Goal: Task Accomplishment & Management: Use online tool/utility

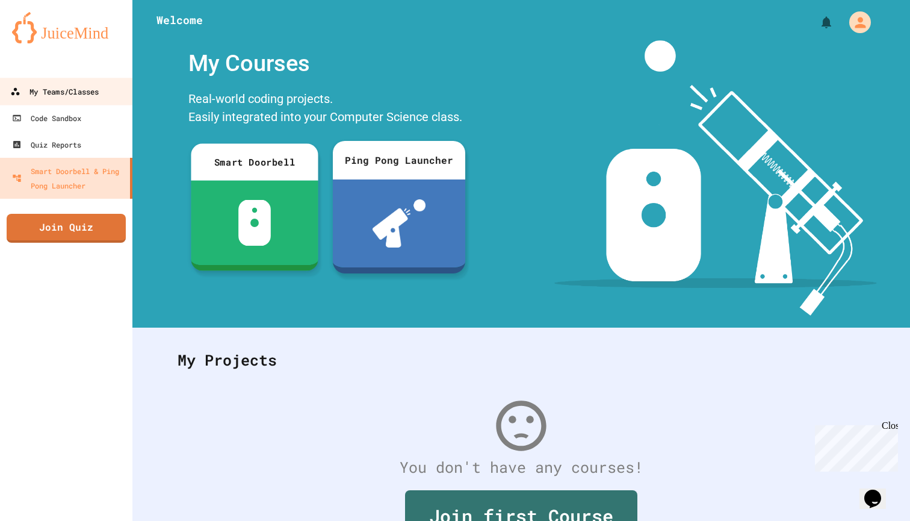
click at [47, 84] on link "My Teams/Classes" at bounding box center [66, 91] width 137 height 27
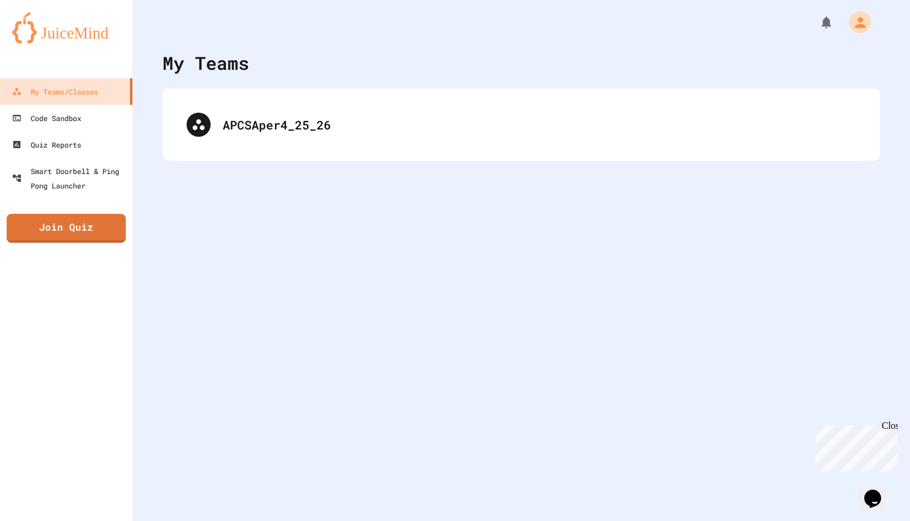
click at [356, 149] on div "APCSAper4_25_26" at bounding box center [522, 125] width 718 height 72
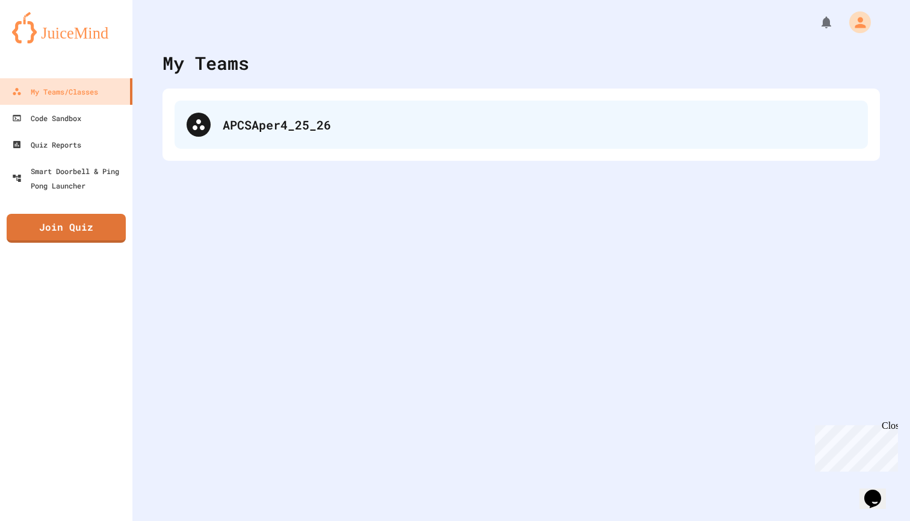
click at [340, 130] on div "APCSAper4_25_26" at bounding box center [539, 125] width 633 height 18
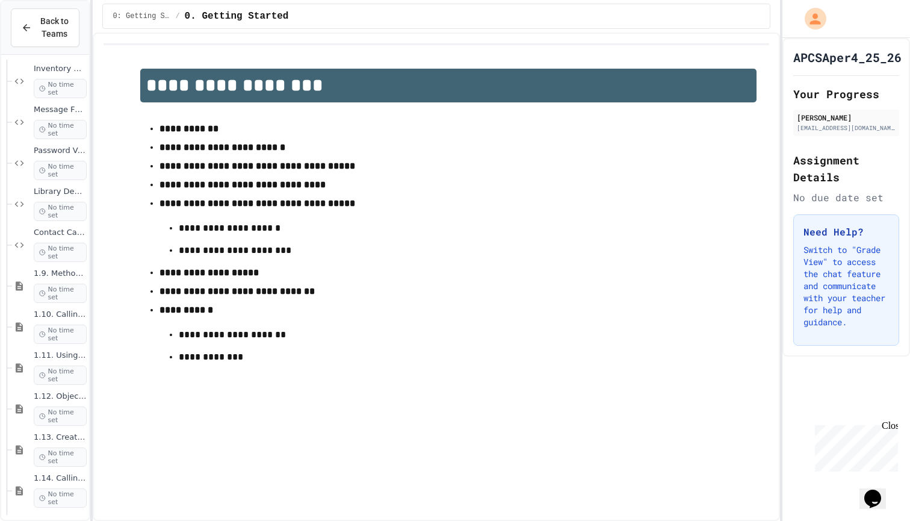
click at [39, 479] on span "1.14. Calling Instance Methods" at bounding box center [60, 479] width 53 height 10
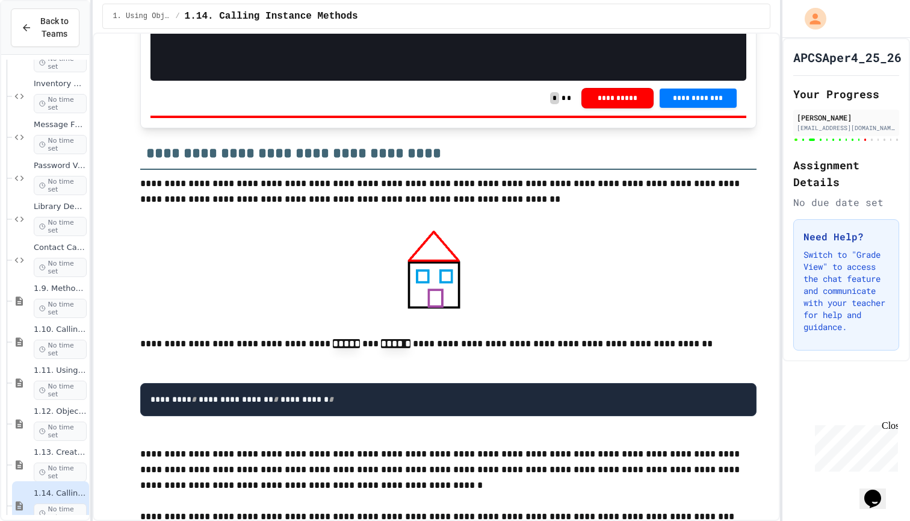
scroll to position [10225, 0]
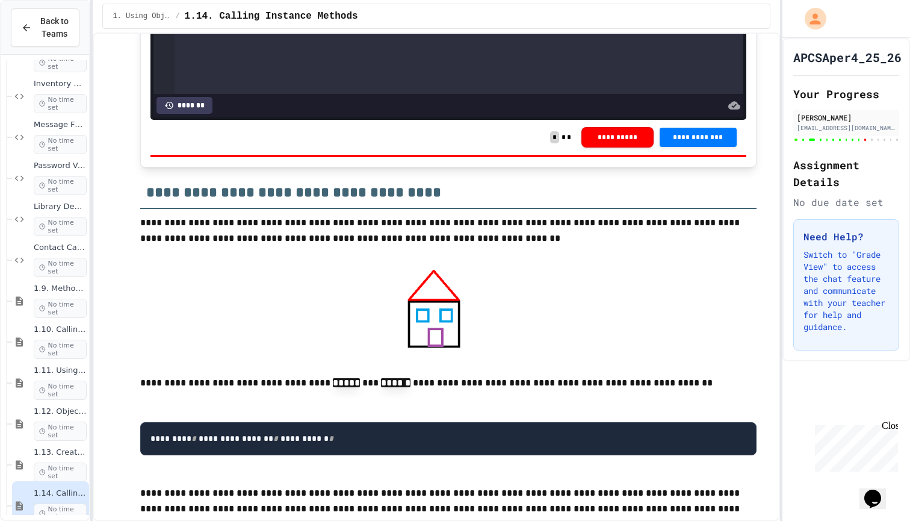
scroll to position [10411, 0]
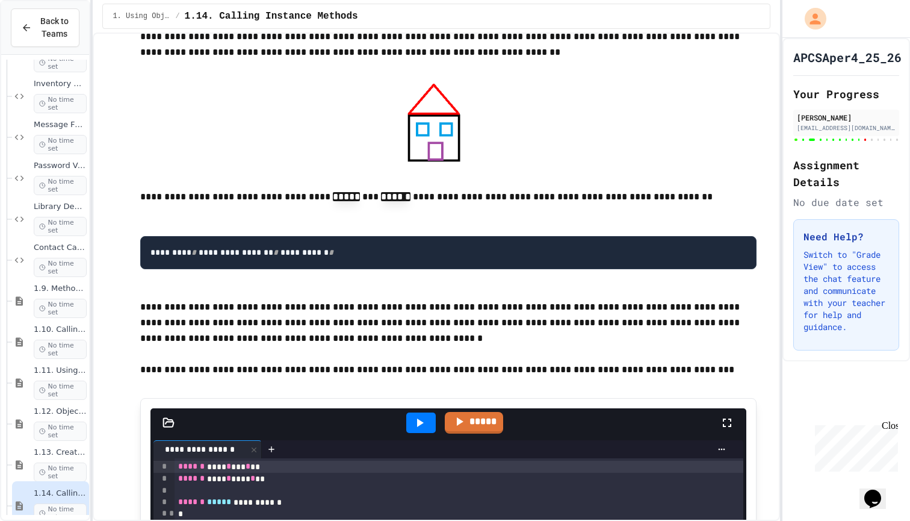
drag, startPoint x: 735, startPoint y: 365, endPoint x: 67, endPoint y: 371, distance: 668.4
click at [67, 371] on div "**********" at bounding box center [455, 260] width 910 height 521
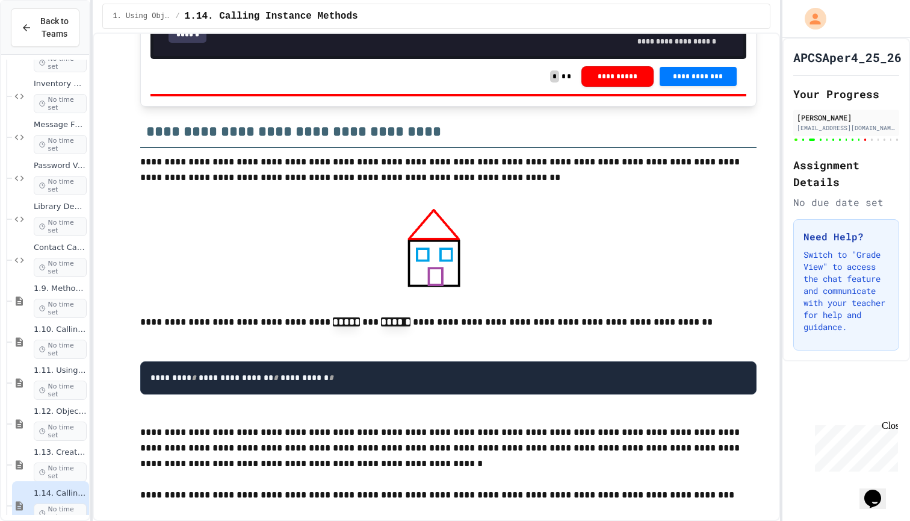
scroll to position [10238, 0]
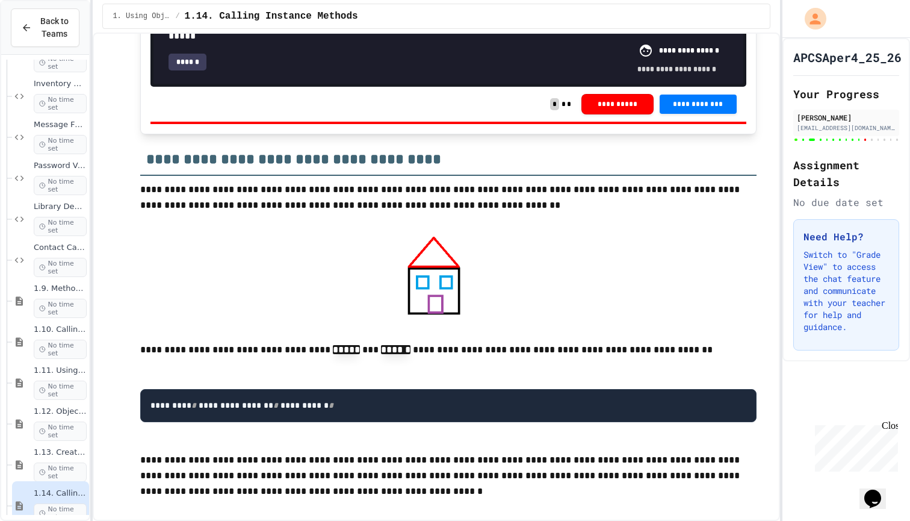
scroll to position [10298, 0]
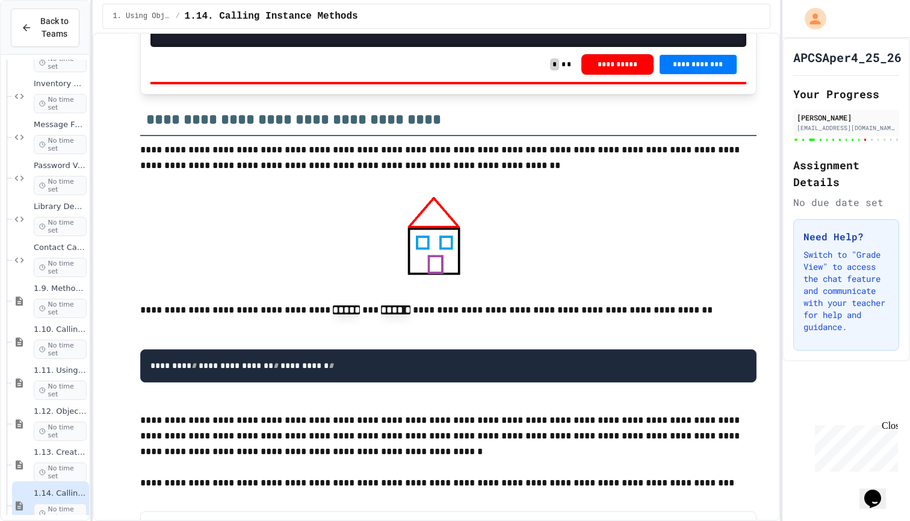
drag, startPoint x: 317, startPoint y: 296, endPoint x: 147, endPoint y: 68, distance: 284.3
type input "***"
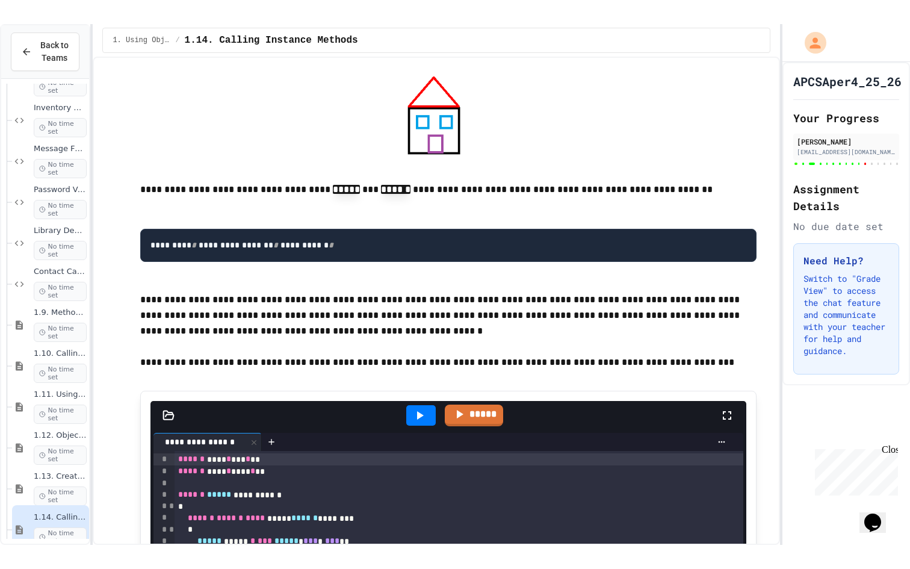
scroll to position [10147, 0]
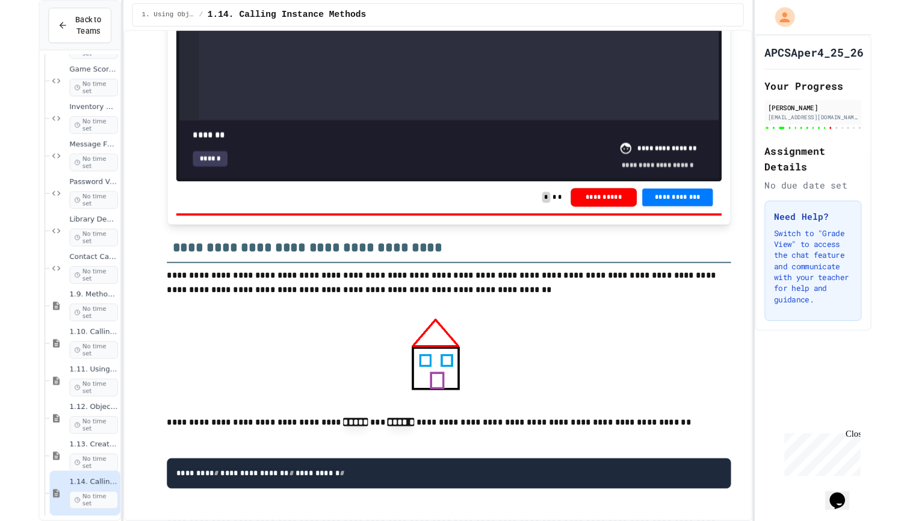
scroll to position [1476, 0]
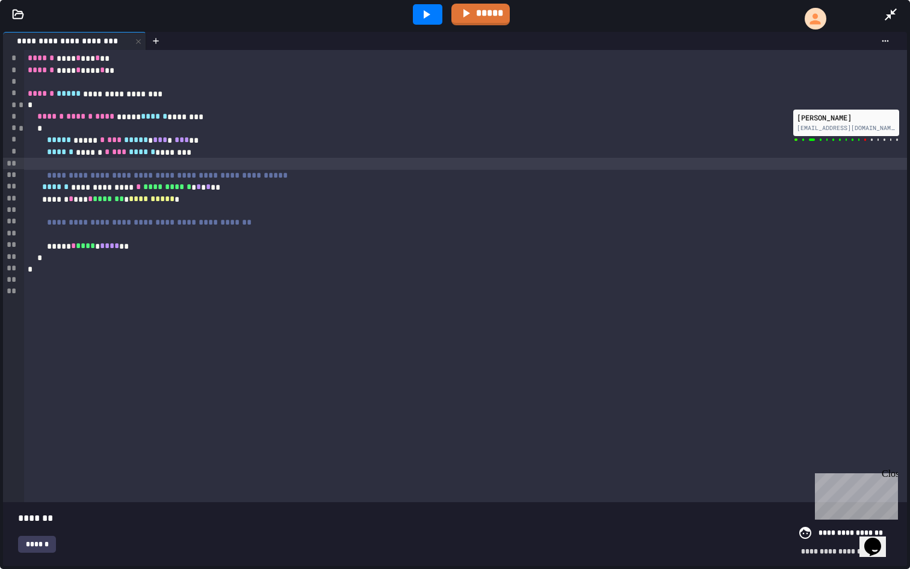
click at [39, 520] on div "******" at bounding box center [37, 544] width 38 height 17
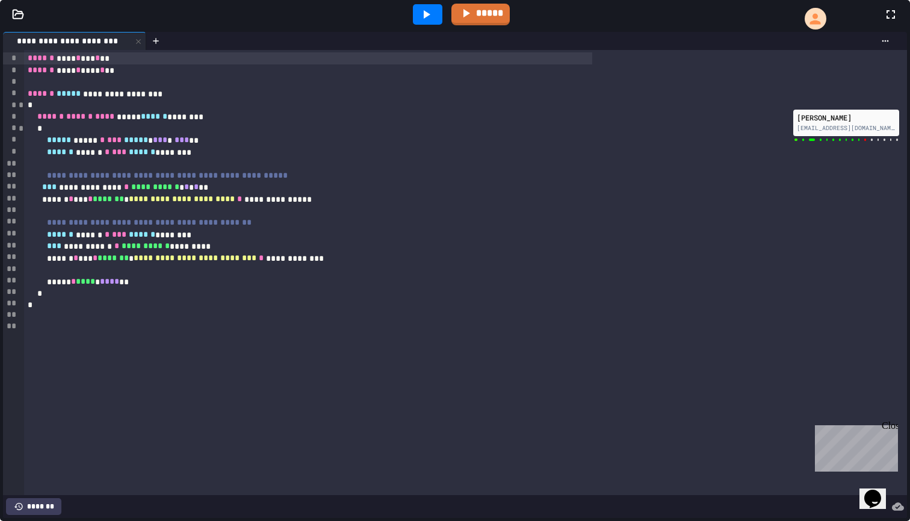
scroll to position [10218, 0]
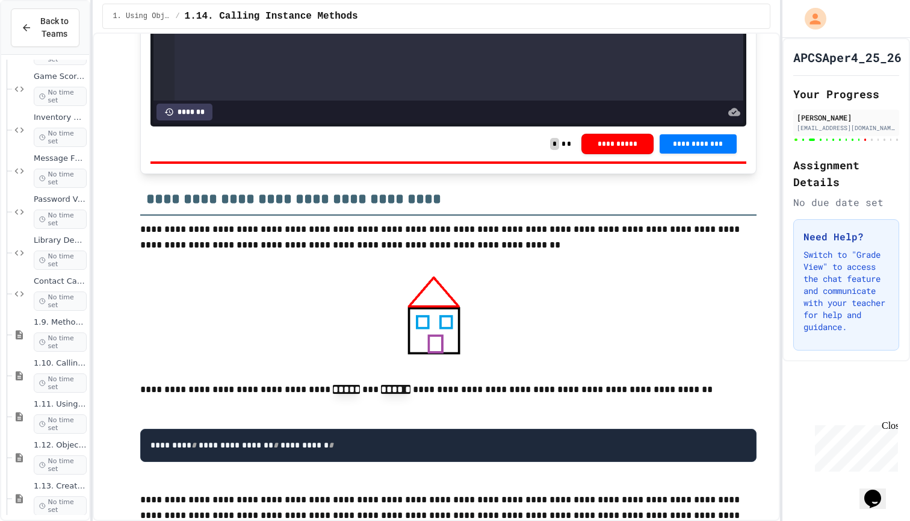
drag, startPoint x: 181, startPoint y: 194, endPoint x: 257, endPoint y: 450, distance: 267.1
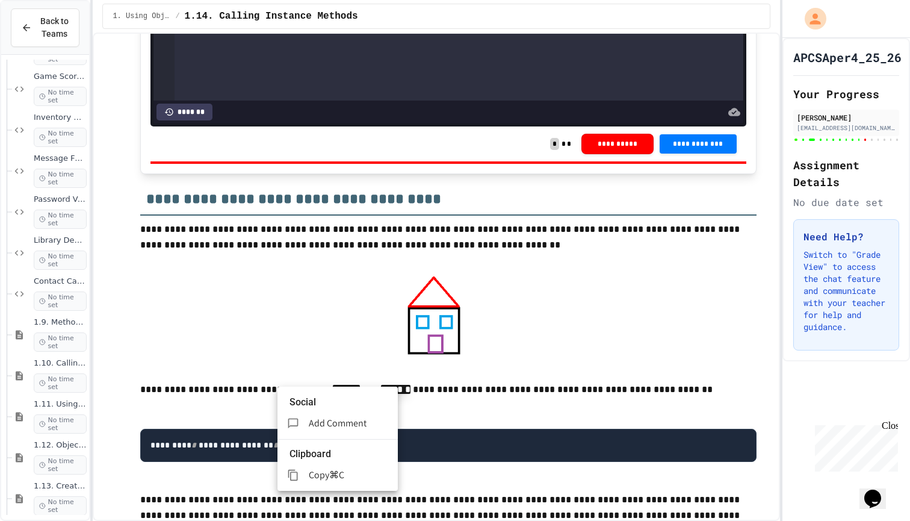
drag, startPoint x: 341, startPoint y: 452, endPoint x: 368, endPoint y: 397, distance: 61.1
click at [329, 468] on span "Copy" at bounding box center [319, 474] width 20 height 13
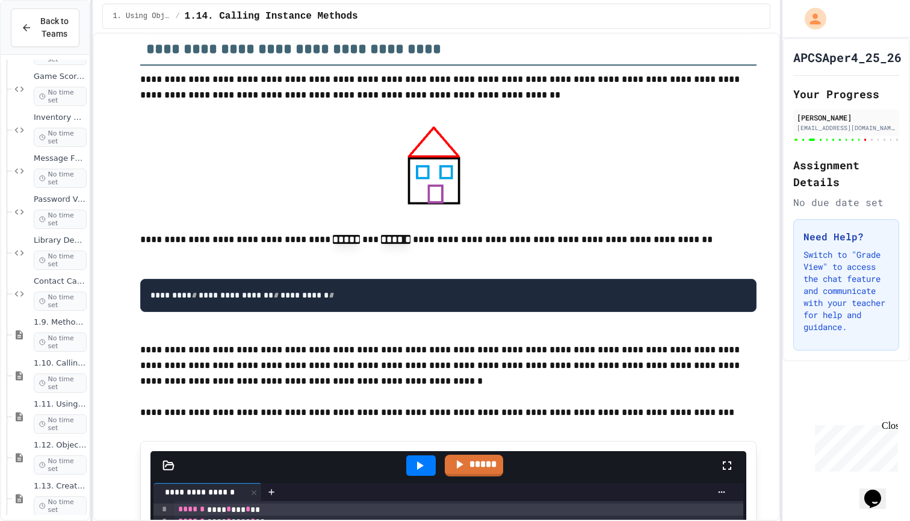
scroll to position [10664, 0]
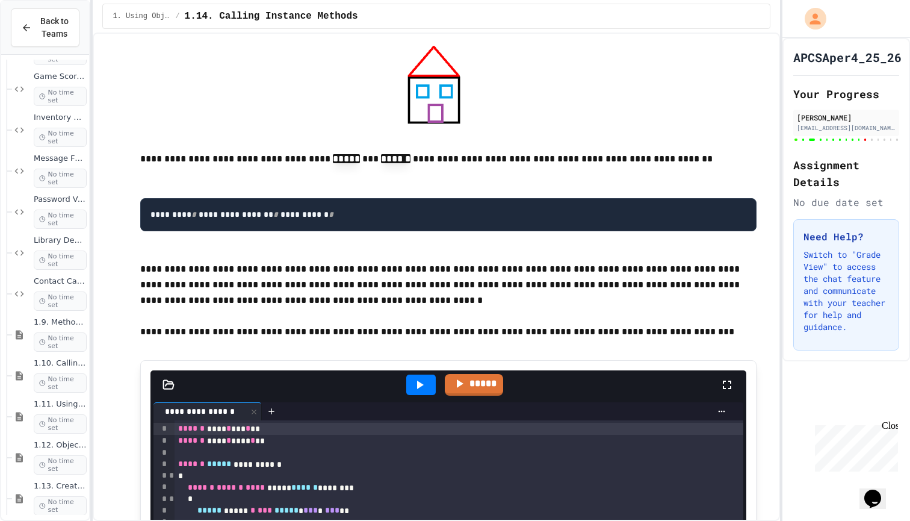
scroll to position [10437, 0]
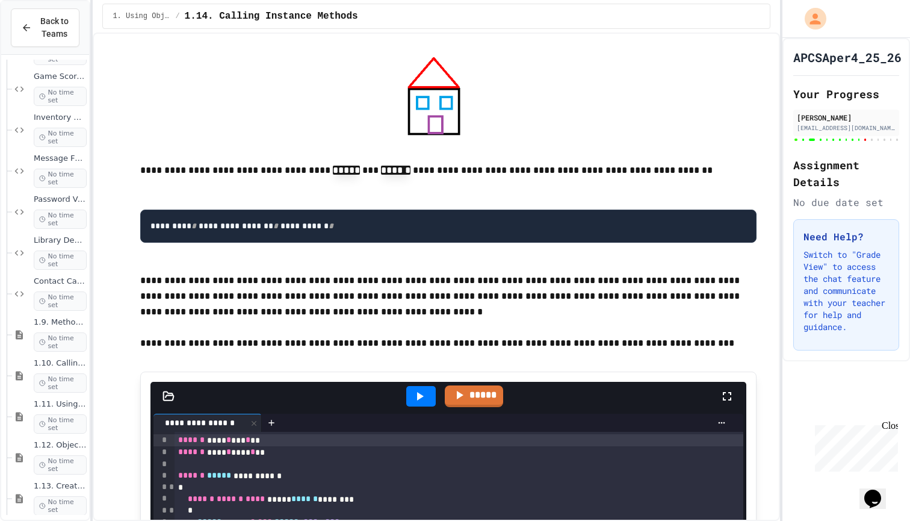
type input "*"
drag, startPoint x: 721, startPoint y: 338, endPoint x: 138, endPoint y: 333, distance: 582.3
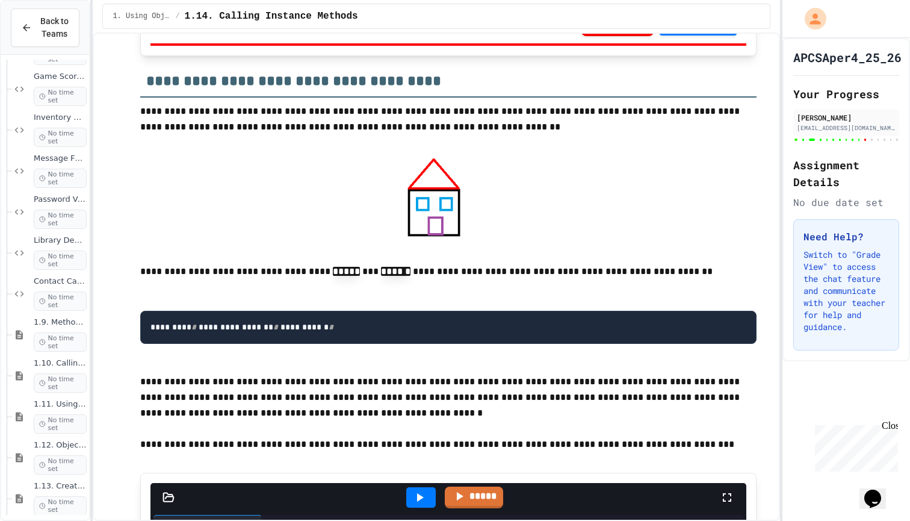
scroll to position [10323, 0]
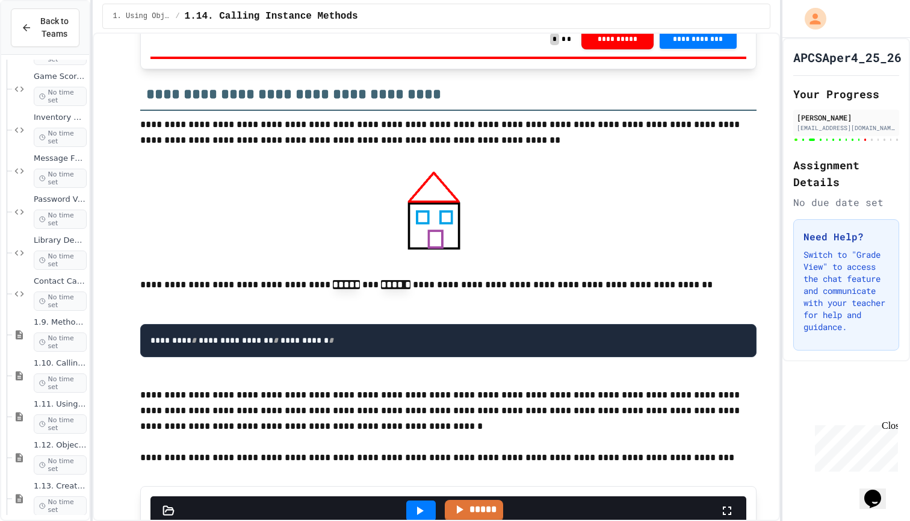
drag, startPoint x: 178, startPoint y: 98, endPoint x: 220, endPoint y: 311, distance: 217.3
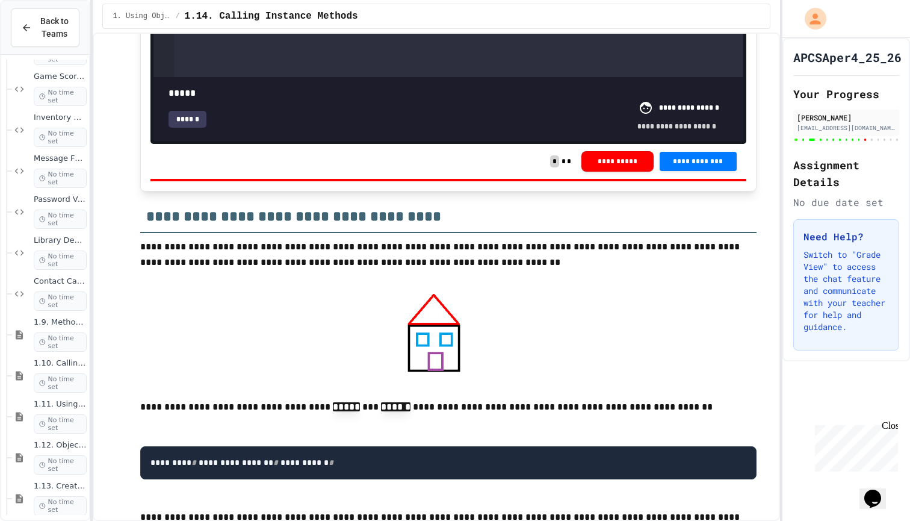
drag, startPoint x: 208, startPoint y: 290, endPoint x: 195, endPoint y: 22, distance: 268.3
click at [195, 22] on div "**********" at bounding box center [437, 260] width 688 height 521
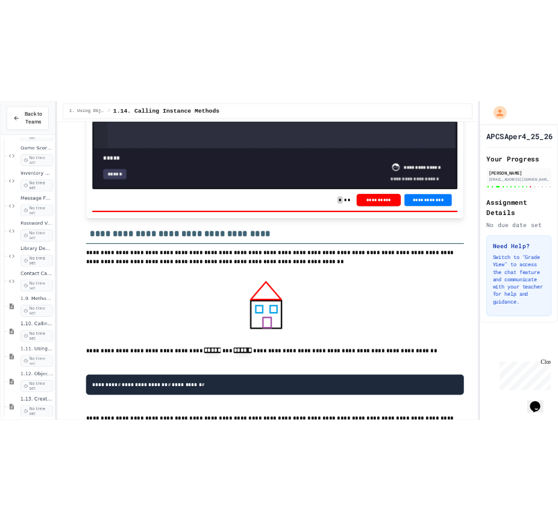
scroll to position [10171, 0]
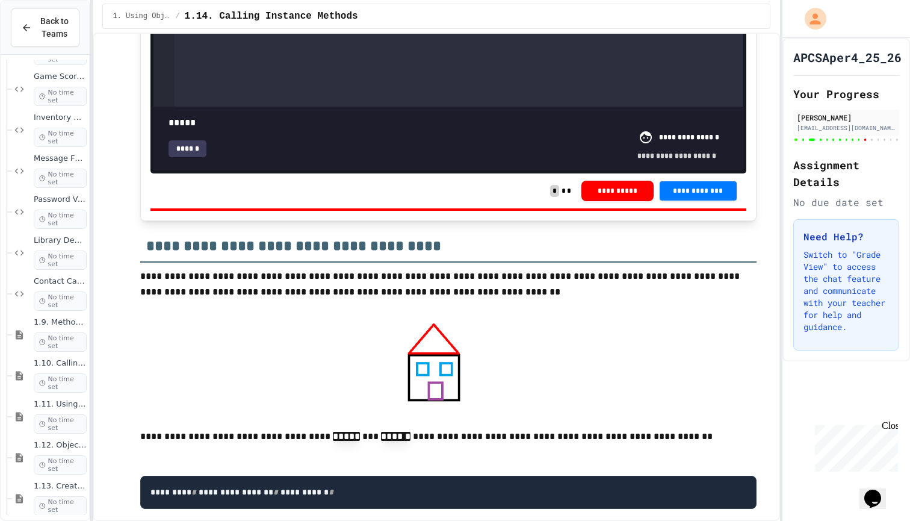
copy div "**********"
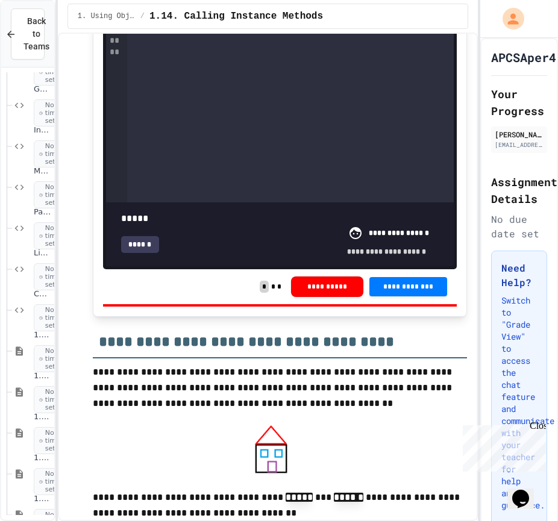
scroll to position [11074, 0]
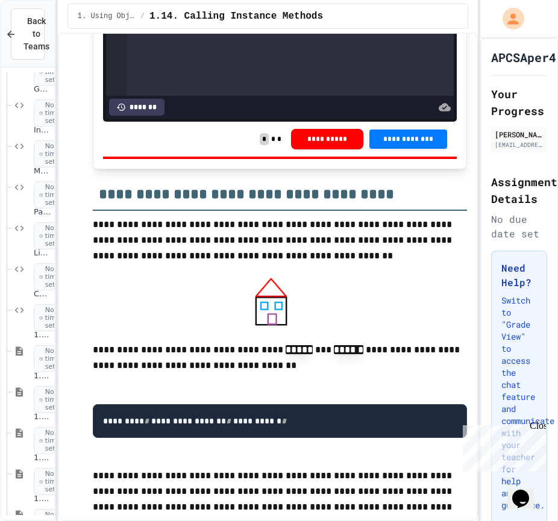
scroll to position [10847, 0]
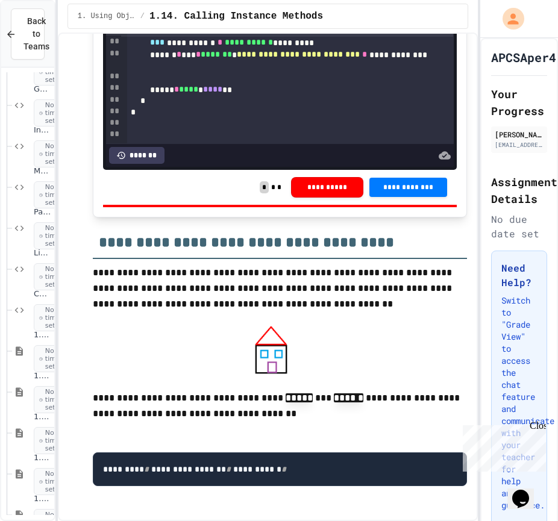
scroll to position [40, 0]
click at [339, 49] on div "**********" at bounding box center [290, 43] width 326 height 12
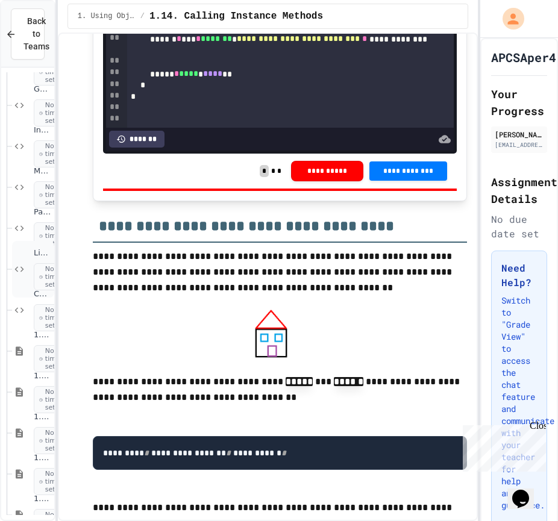
scroll to position [10871, 0]
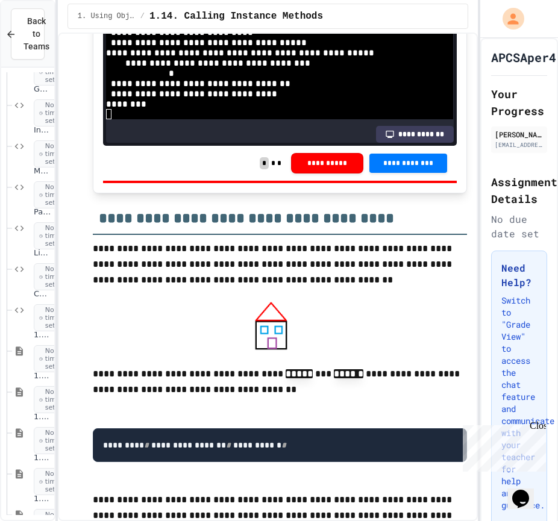
scroll to position [78, 0]
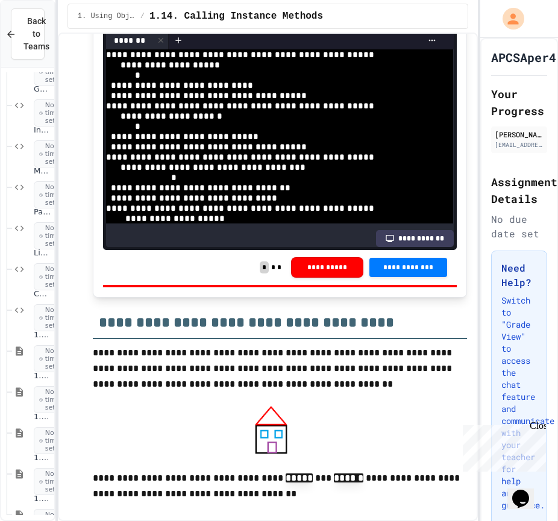
scroll to position [2, 0]
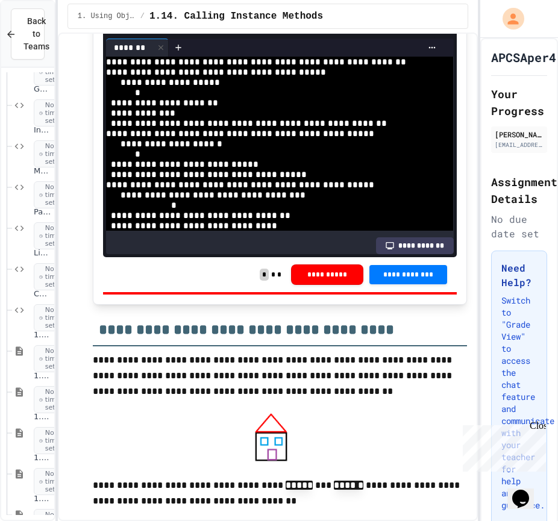
scroll to position [0, 0]
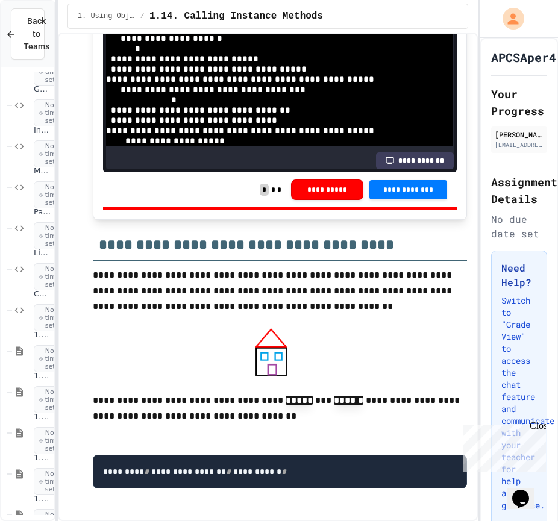
scroll to position [0, 0]
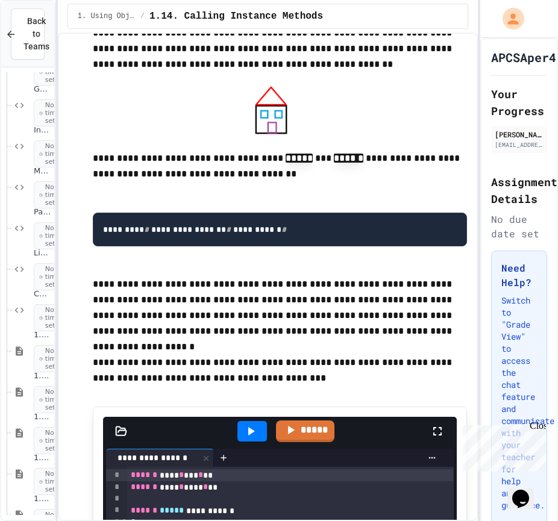
drag, startPoint x: 109, startPoint y: 141, endPoint x: 177, endPoint y: 355, distance: 224.9
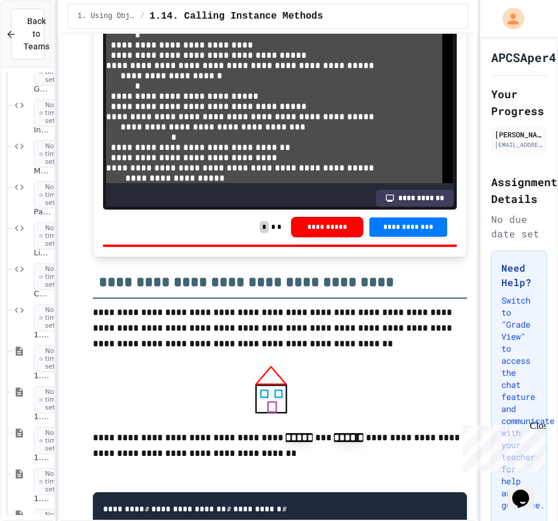
drag, startPoint x: 266, startPoint y: 314, endPoint x: 157, endPoint y: 302, distance: 110.2
click at [157, 225] on div "**********" at bounding box center [290, 0] width 326 height 450
drag, startPoint x: 206, startPoint y: 306, endPoint x: 270, endPoint y: 322, distance: 65.6
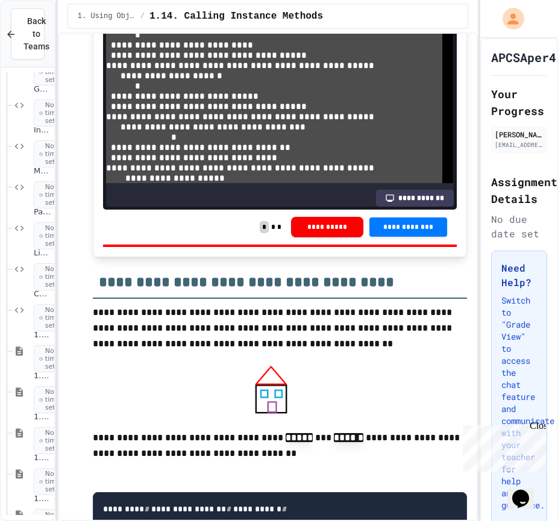
scroll to position [171, 0]
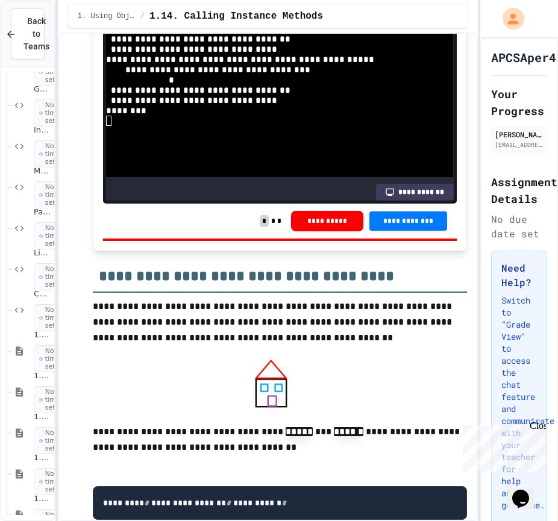
scroll to position [10817, 0]
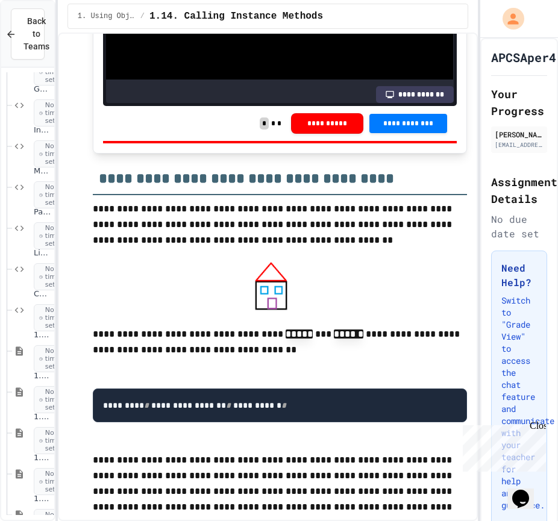
drag, startPoint x: 226, startPoint y: 423, endPoint x: 119, endPoint y: 286, distance: 174.2
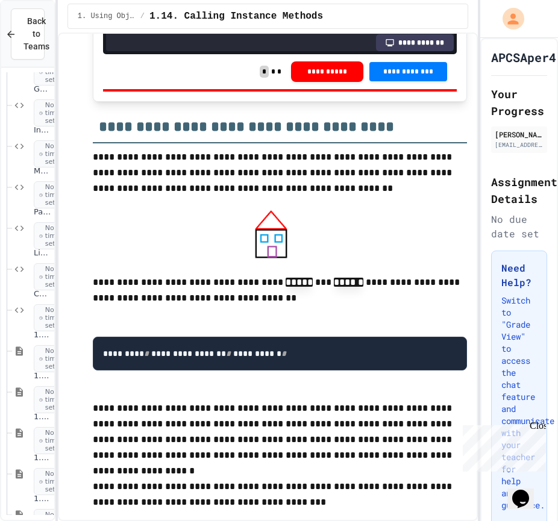
scroll to position [10991, 0]
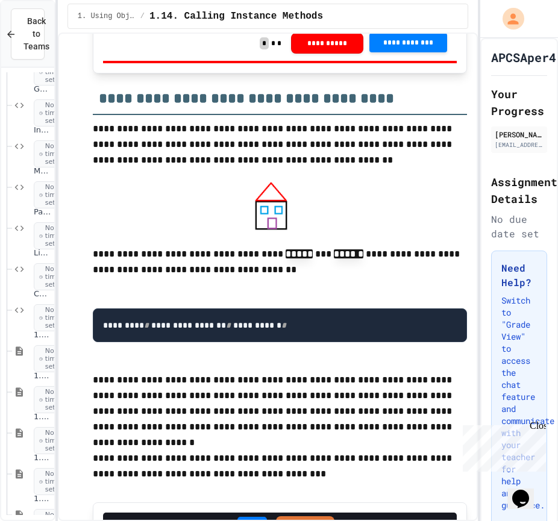
click at [412, 52] on button "**********" at bounding box center [407, 42] width 77 height 19
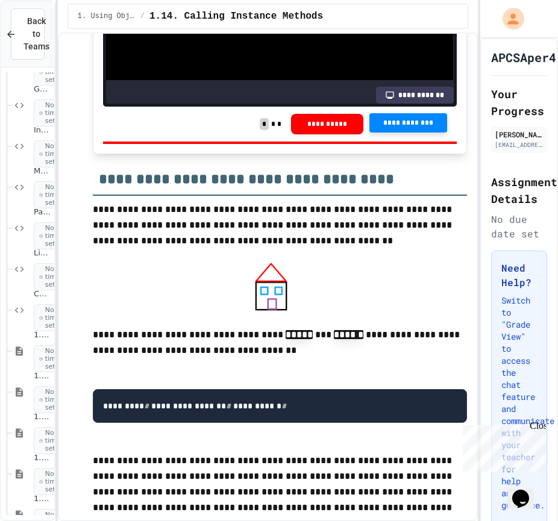
scroll to position [10906, 0]
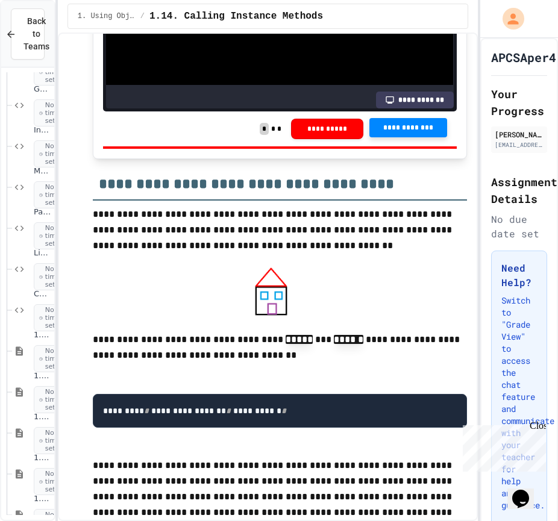
drag, startPoint x: 244, startPoint y: 434, endPoint x: 161, endPoint y: 278, distance: 176.7
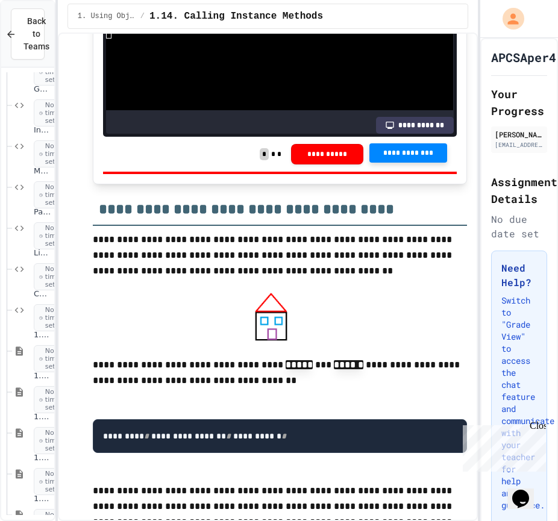
scroll to position [99, 0]
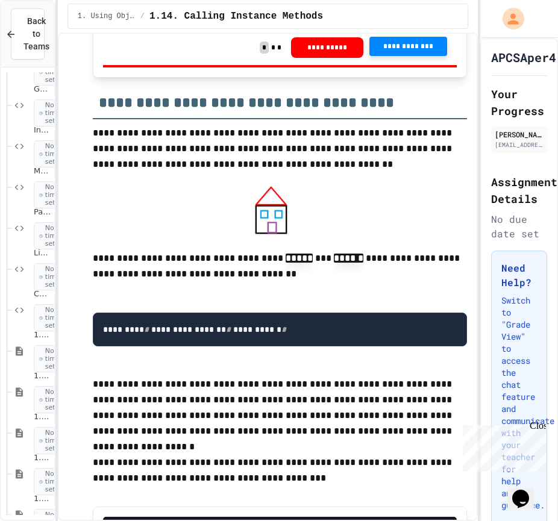
scroll to position [11024, 0]
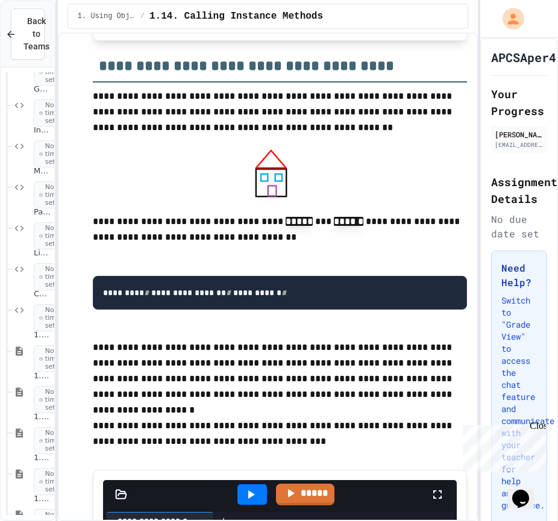
click at [397, 15] on span "**********" at bounding box center [408, 10] width 58 height 10
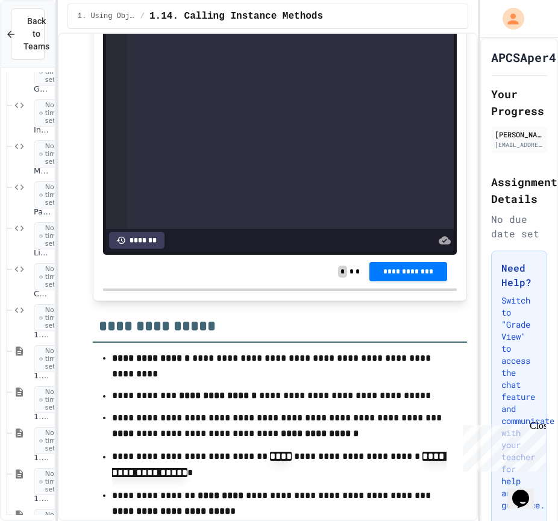
scroll to position [11733, 0]
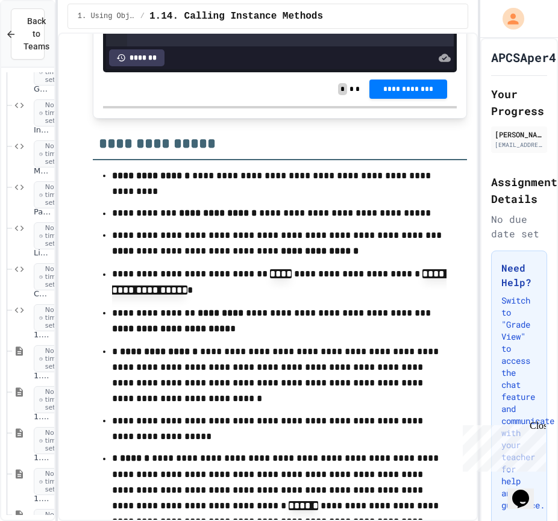
scroll to position [11915, 0]
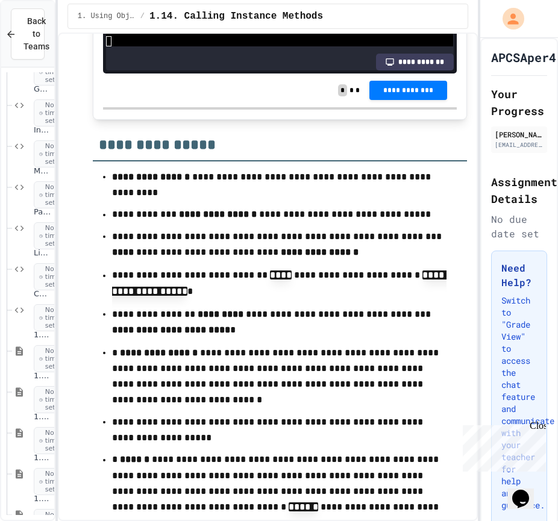
scroll to position [66, 0]
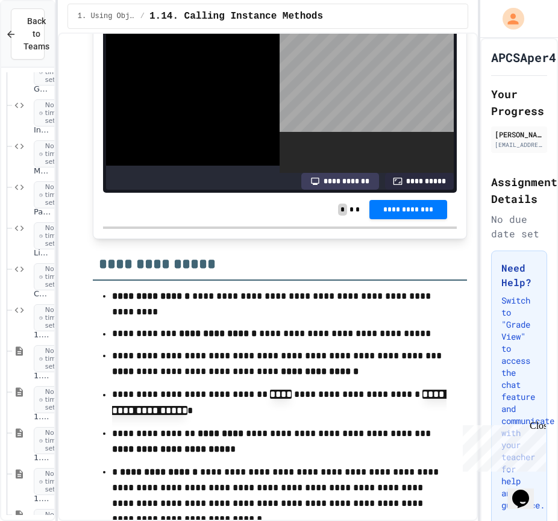
scroll to position [11772, 0]
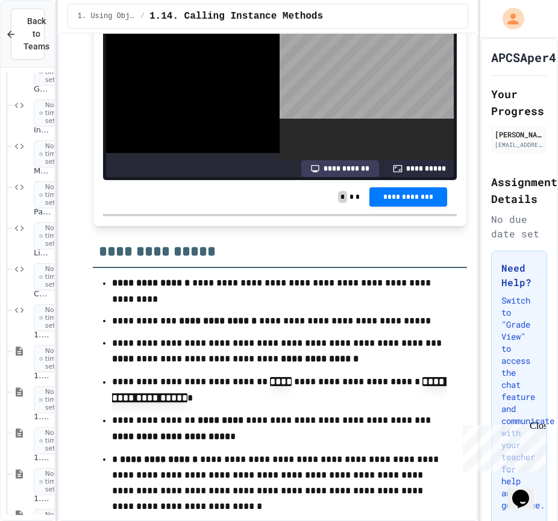
scroll to position [0, 0]
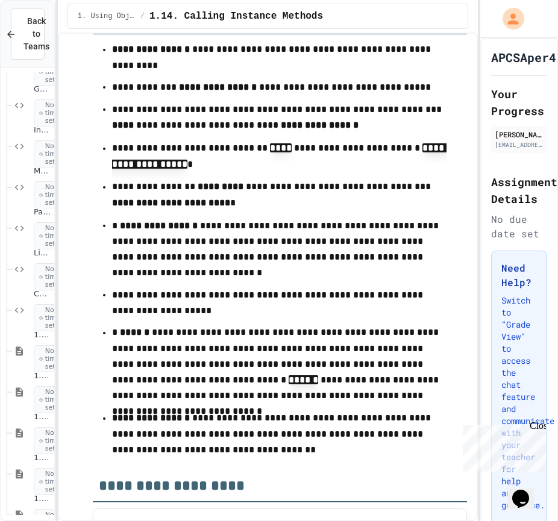
scroll to position [11825, 0]
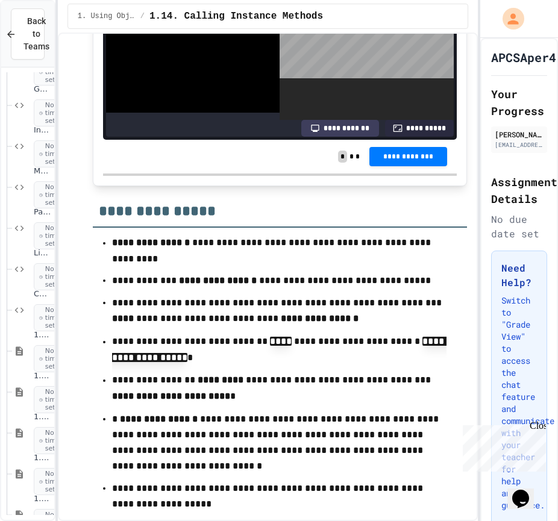
scroll to position [181, 0]
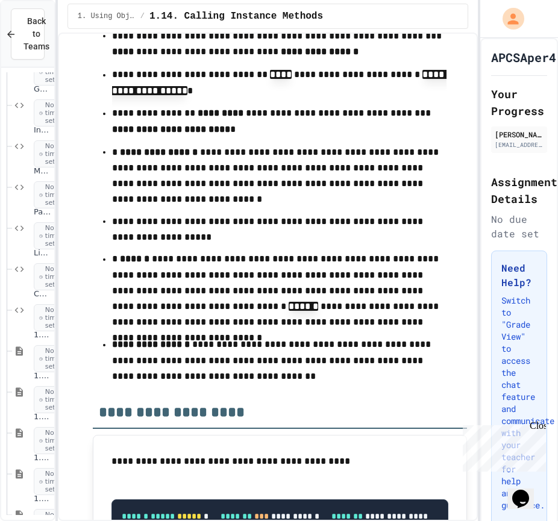
scroll to position [11873, 0]
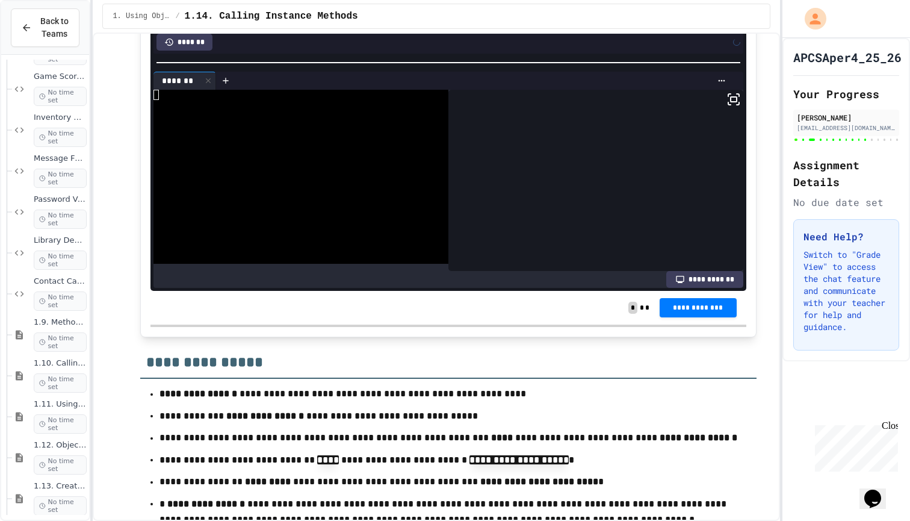
scroll to position [11291, 0]
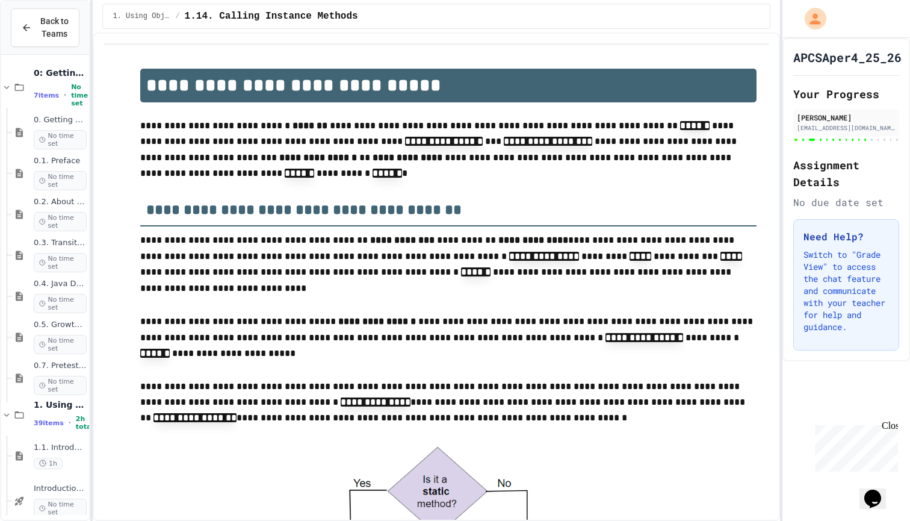
scroll to position [360, 0]
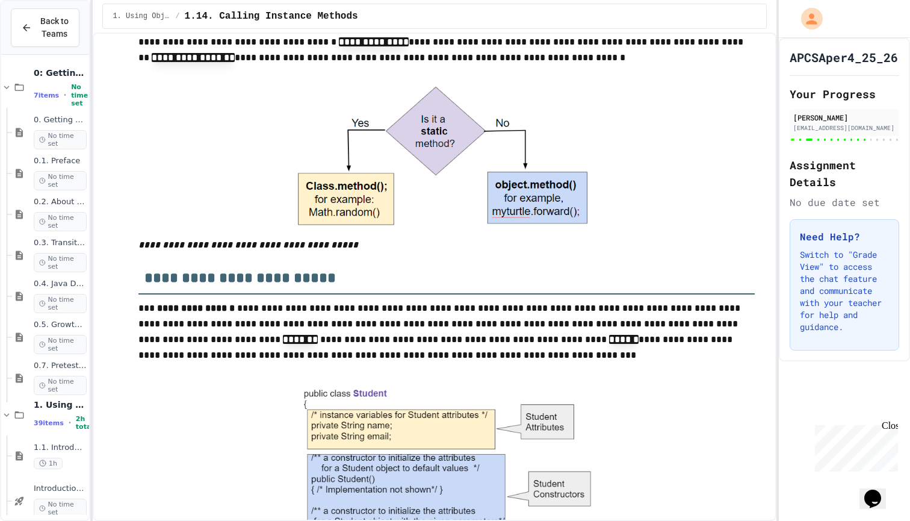
click at [773, 520] on div "**********" at bounding box center [455, 260] width 910 height 521
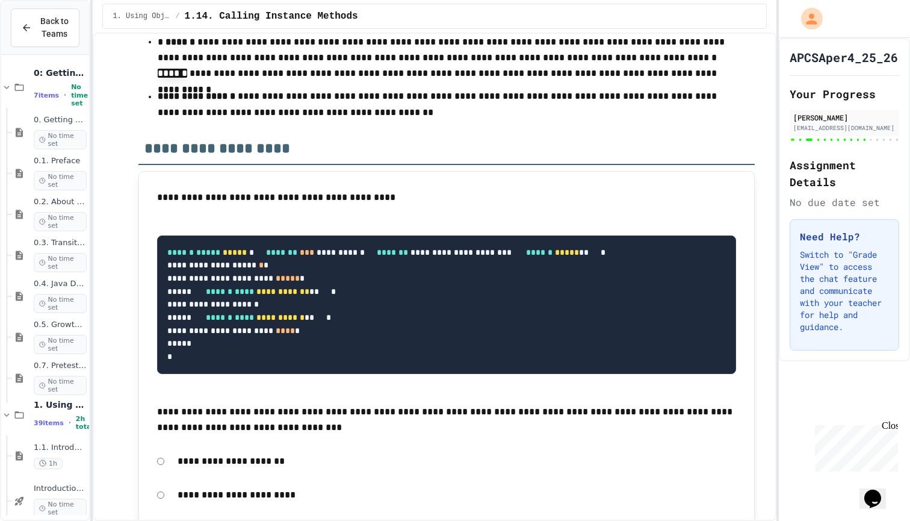
scroll to position [11175, 0]
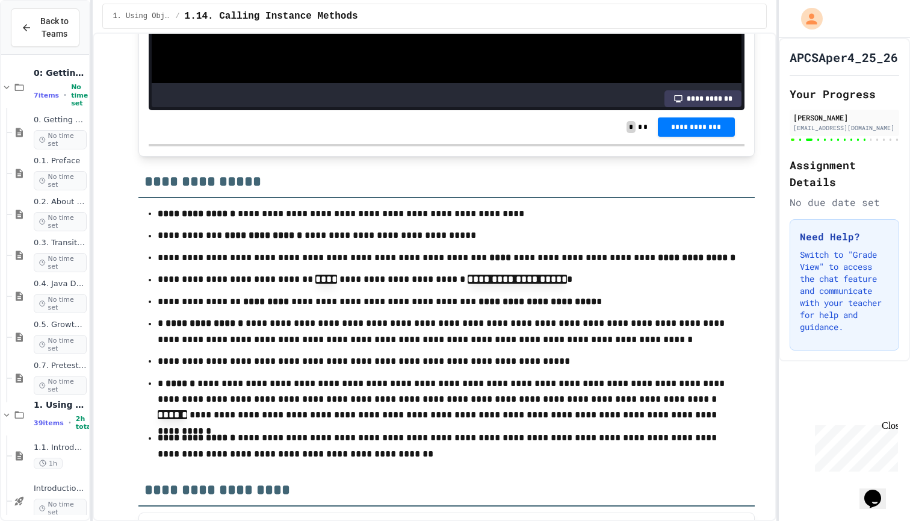
scroll to position [11196, 0]
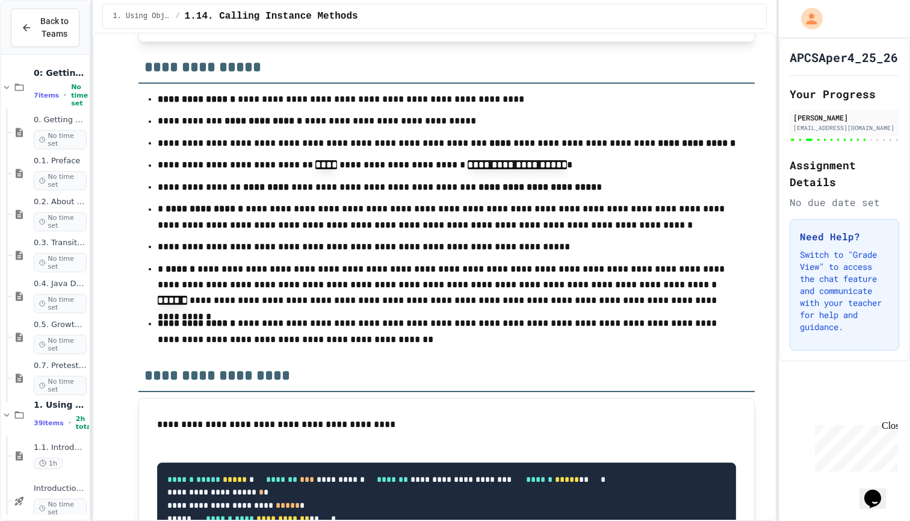
scroll to position [96, 0]
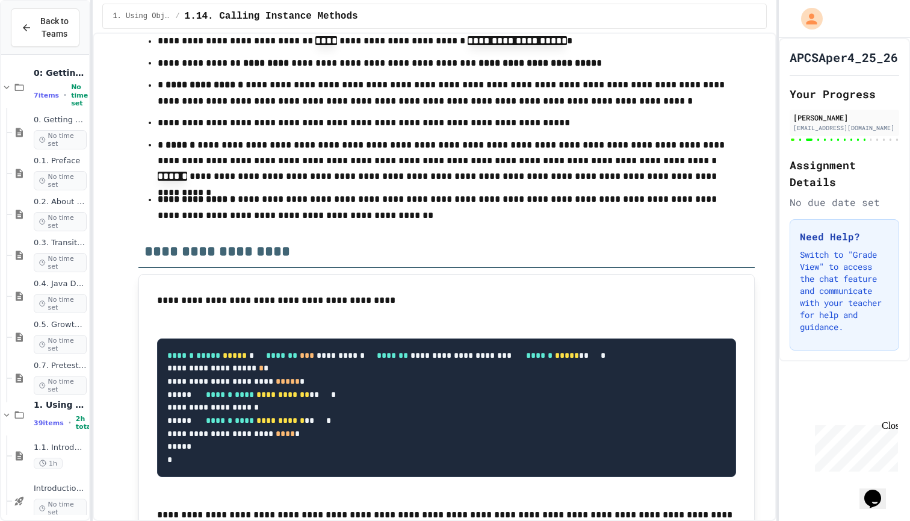
scroll to position [153, 0]
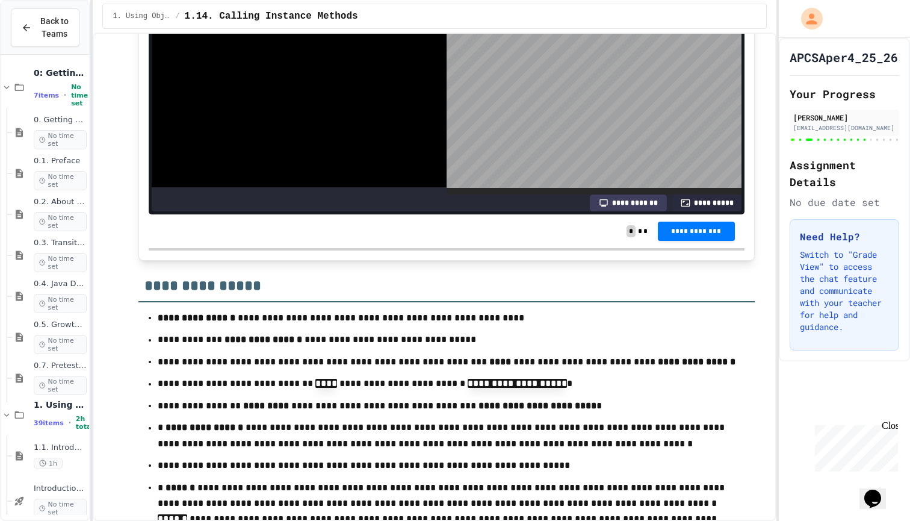
scroll to position [170, 0]
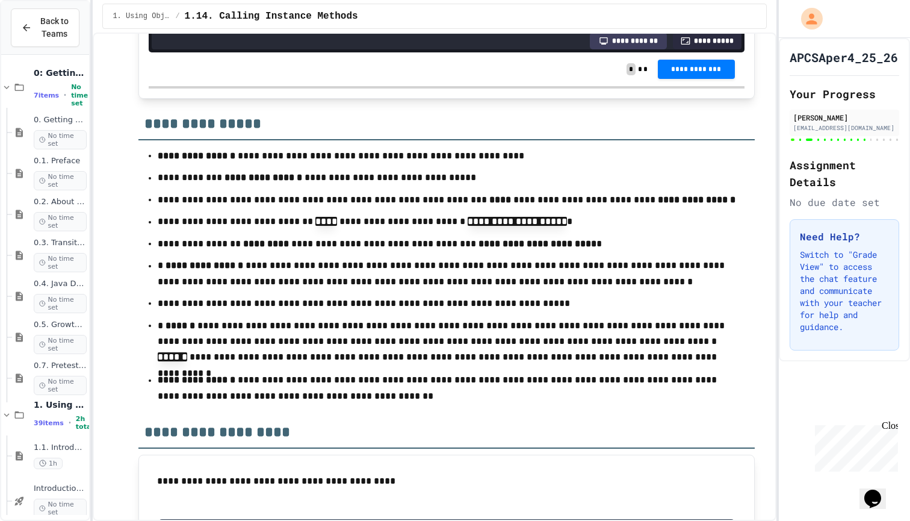
scroll to position [11327, 0]
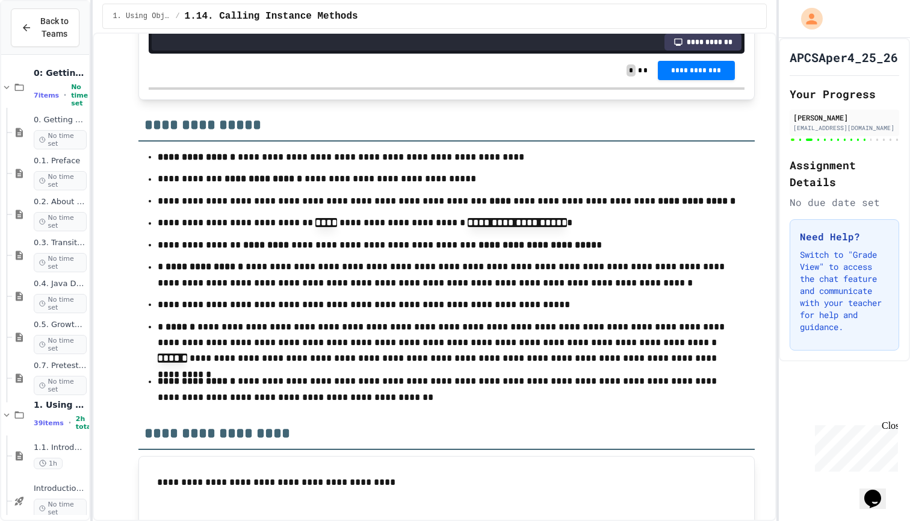
scroll to position [11173, 0]
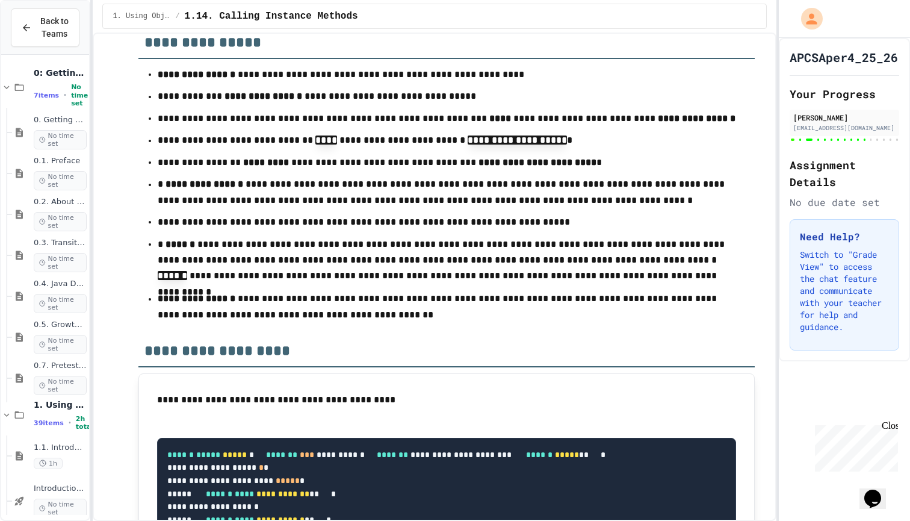
scroll to position [11381, 0]
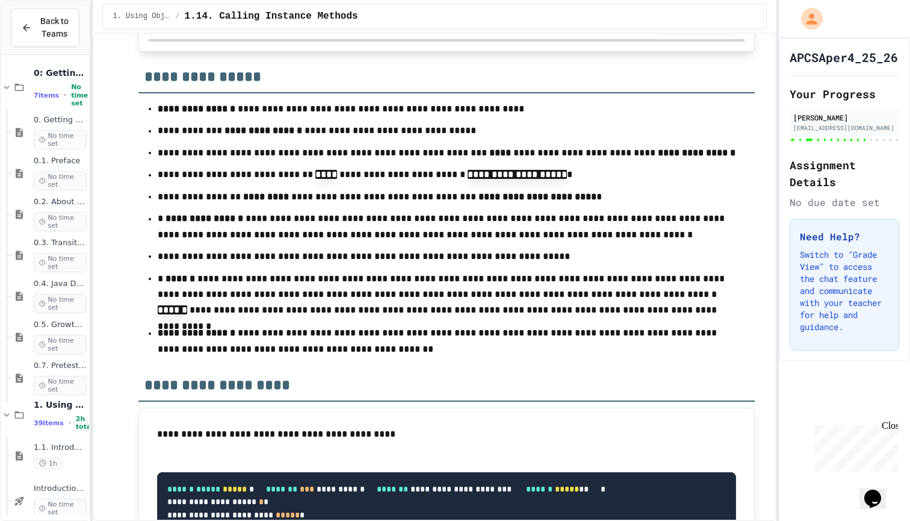
scroll to position [11081, 0]
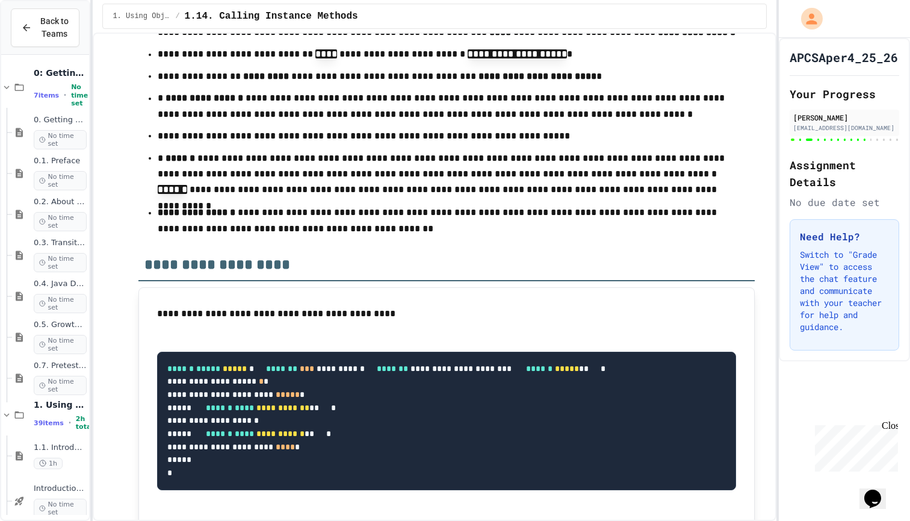
scroll to position [11343, 0]
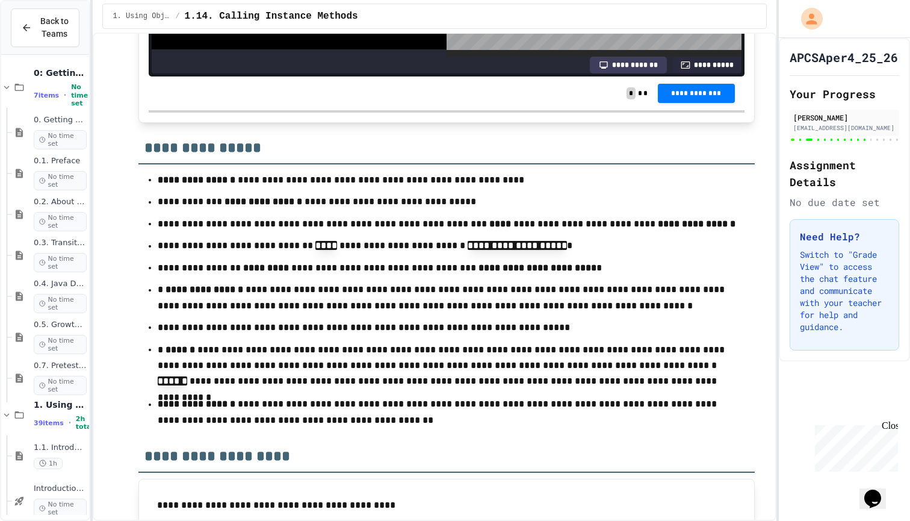
scroll to position [0, 0]
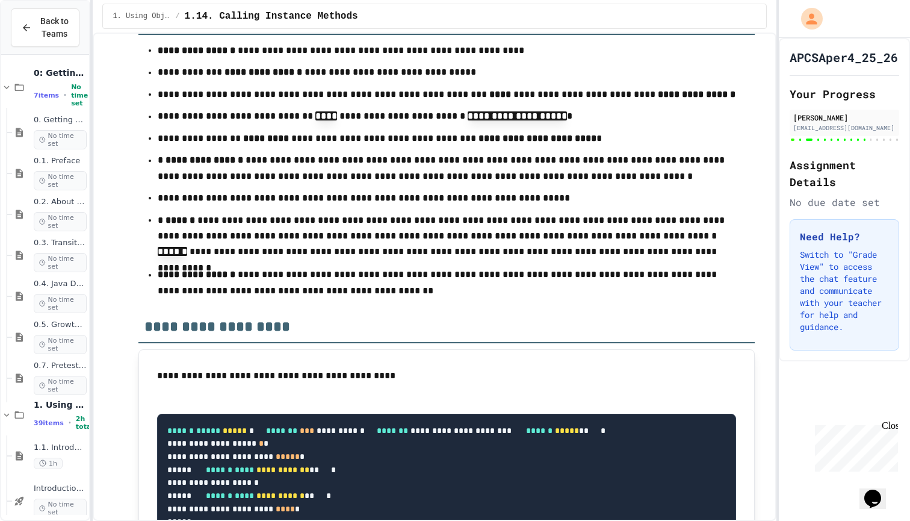
scroll to position [11377, 0]
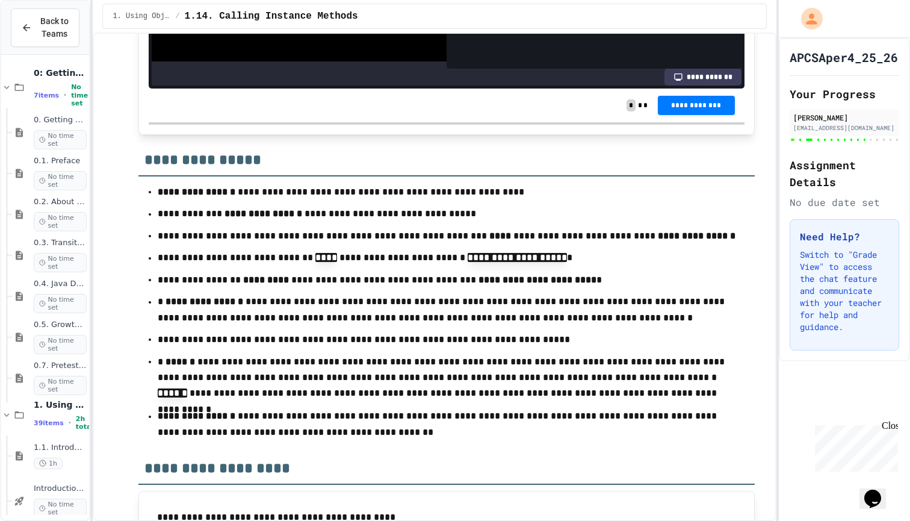
scroll to position [11197, 0]
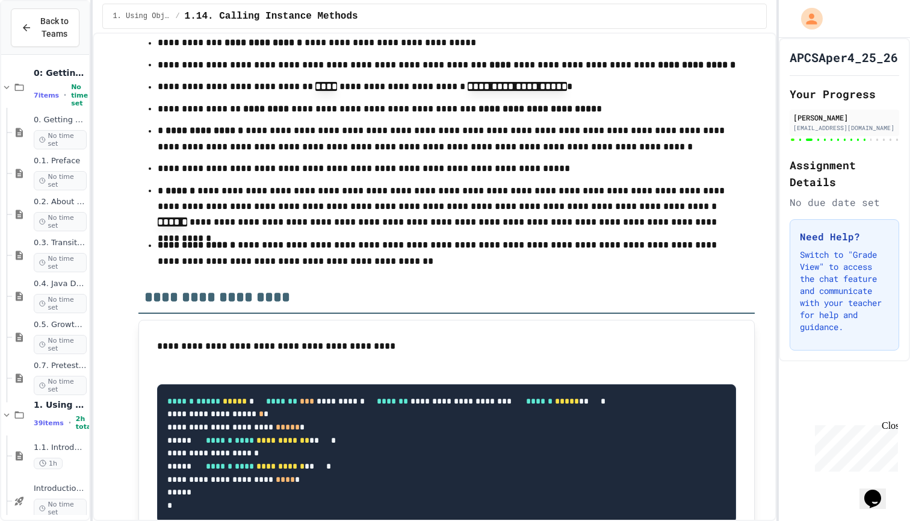
scroll to position [11394, 0]
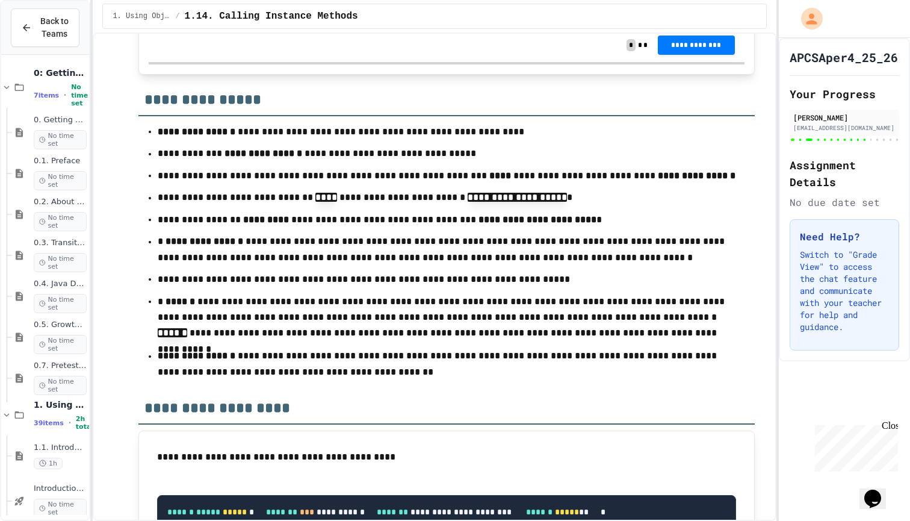
scroll to position [11227, 0]
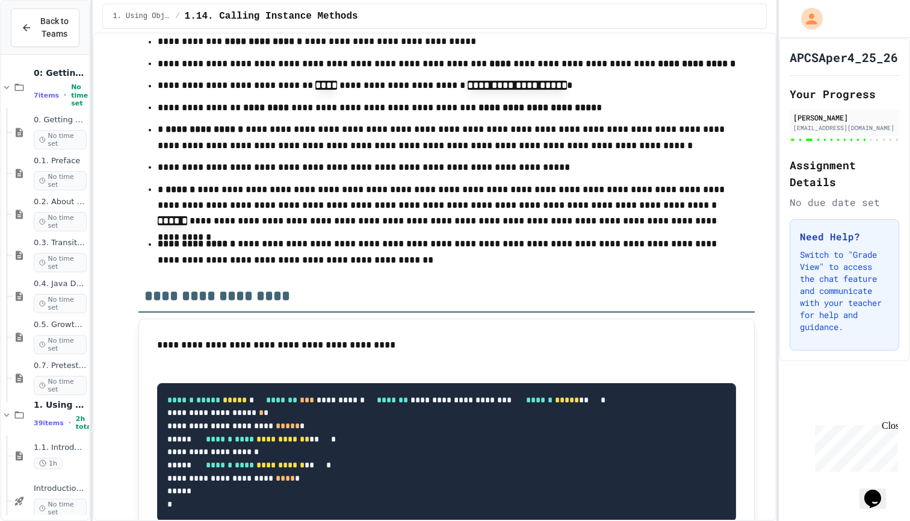
scroll to position [219, 0]
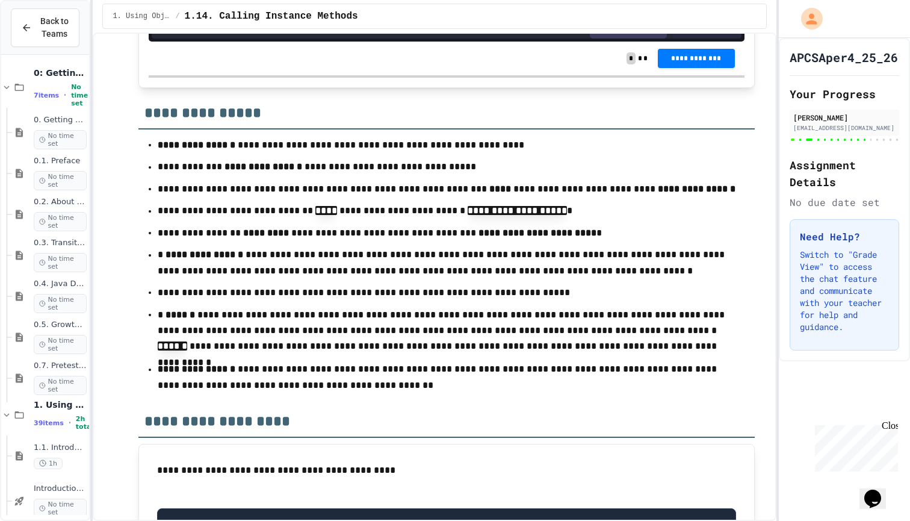
scroll to position [11250, 0]
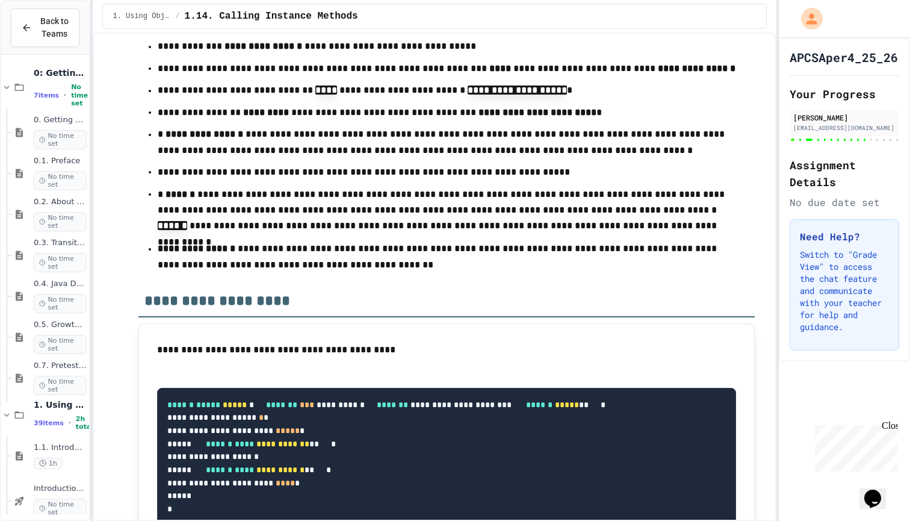
scroll to position [237, 0]
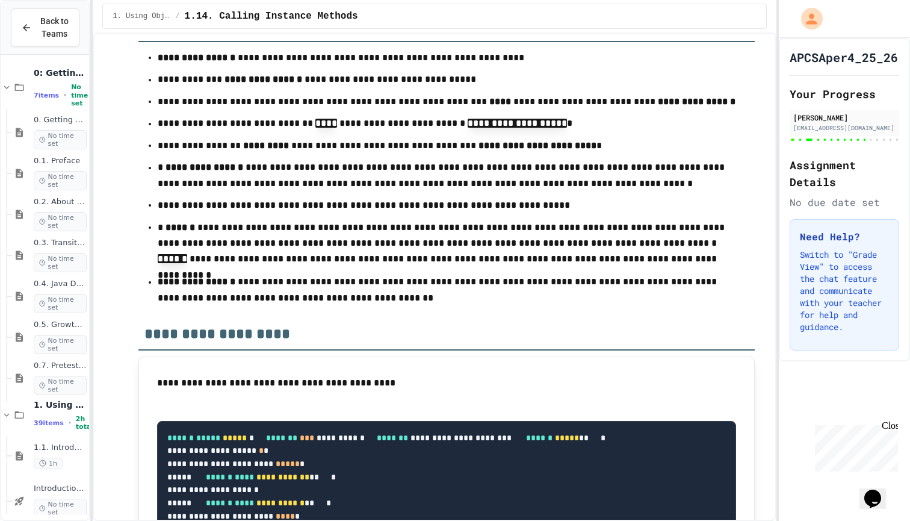
scroll to position [11193, 0]
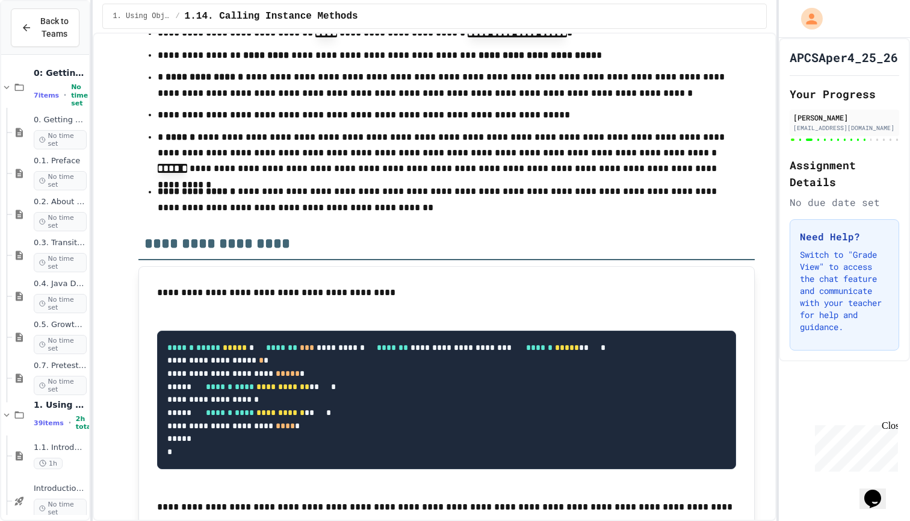
scroll to position [235, 0]
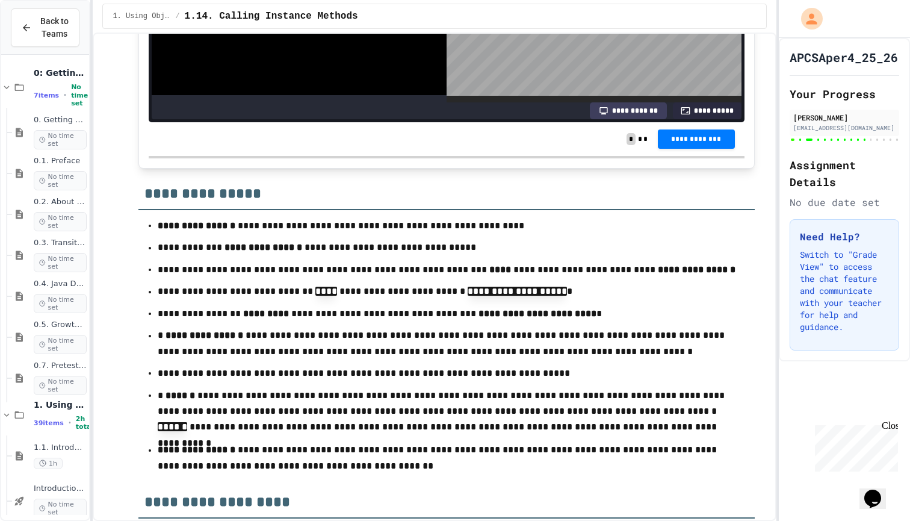
scroll to position [11170, 0]
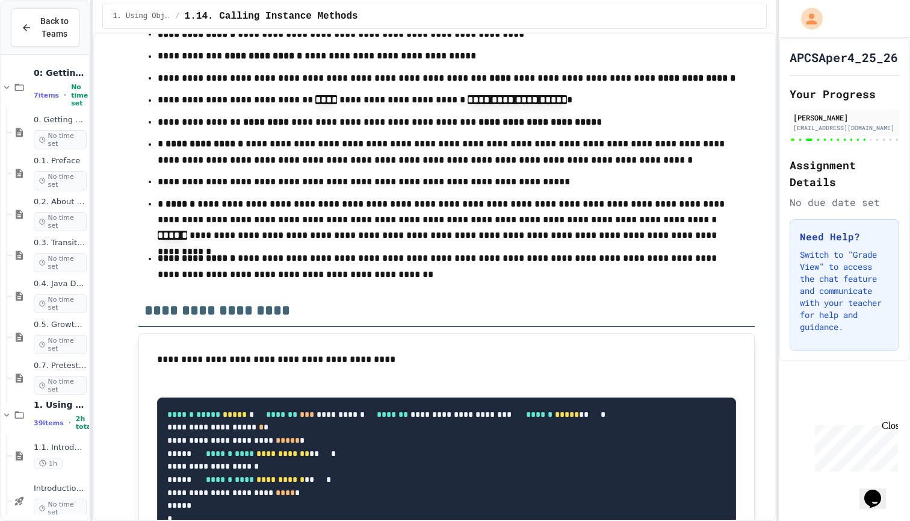
scroll to position [11368, 0]
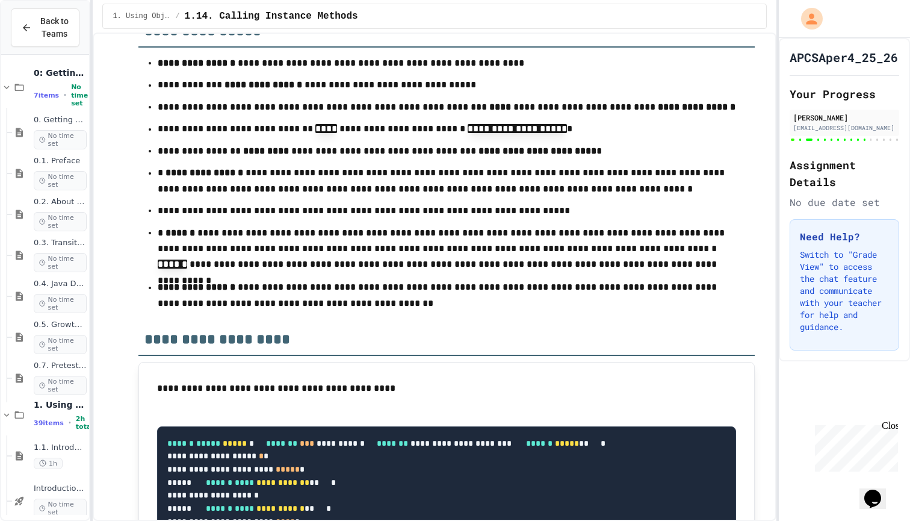
scroll to position [11338, 0]
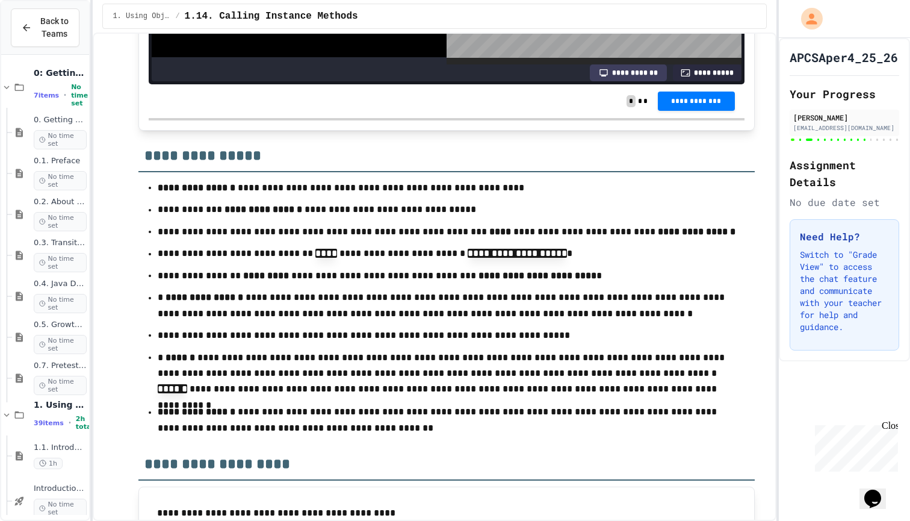
scroll to position [11079, 0]
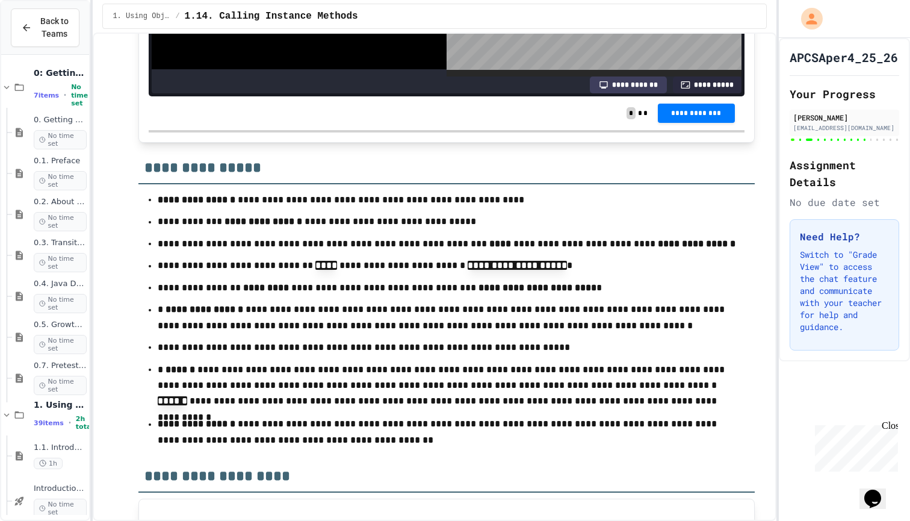
scroll to position [11325, 0]
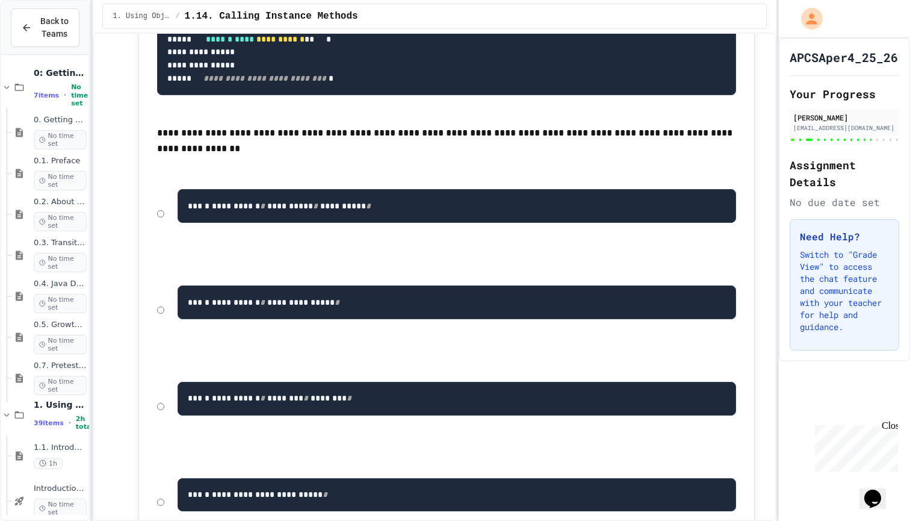
scroll to position [12318, 0]
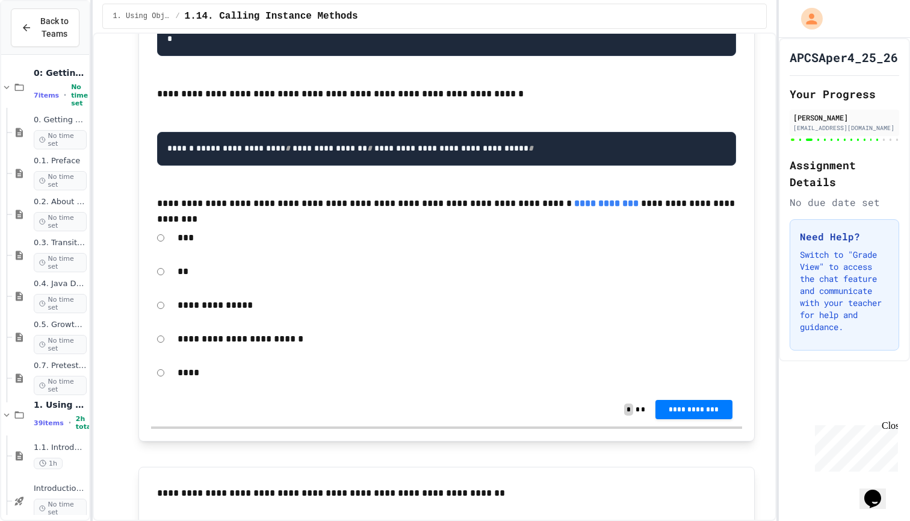
scroll to position [13161, 0]
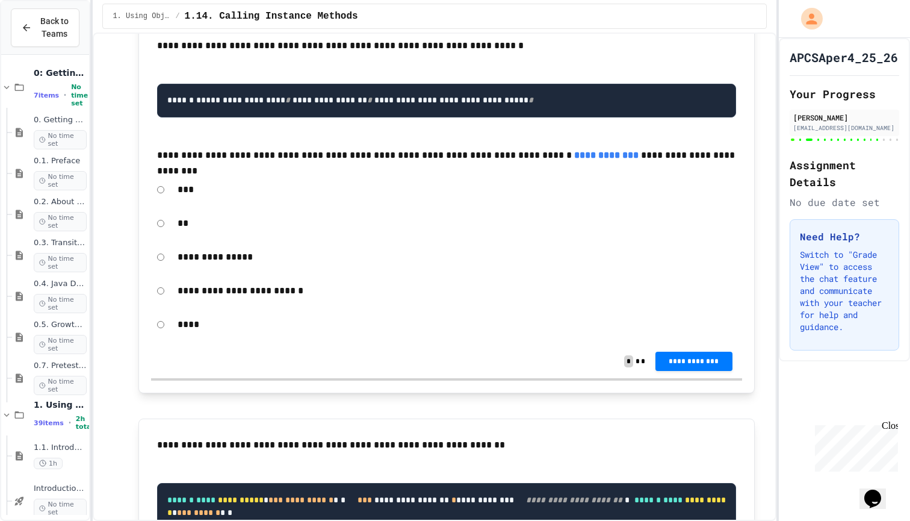
scroll to position [13280, 0]
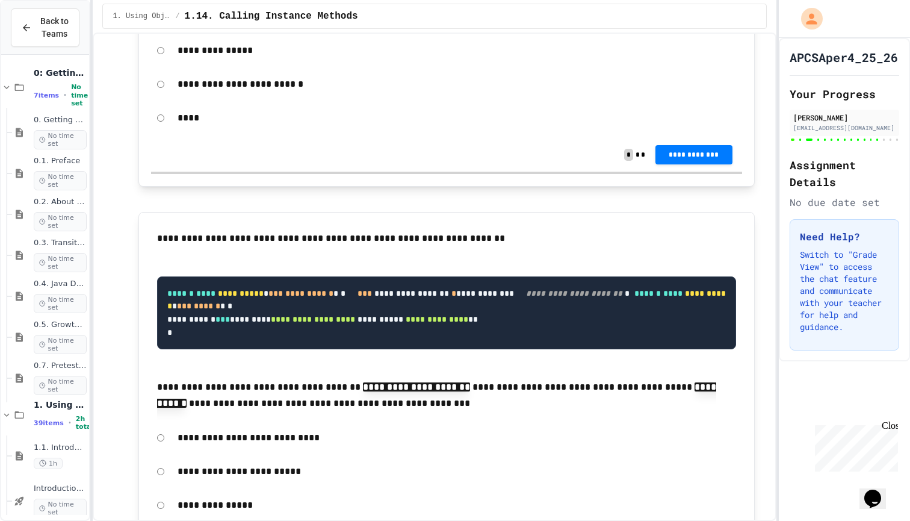
scroll to position [13536, 0]
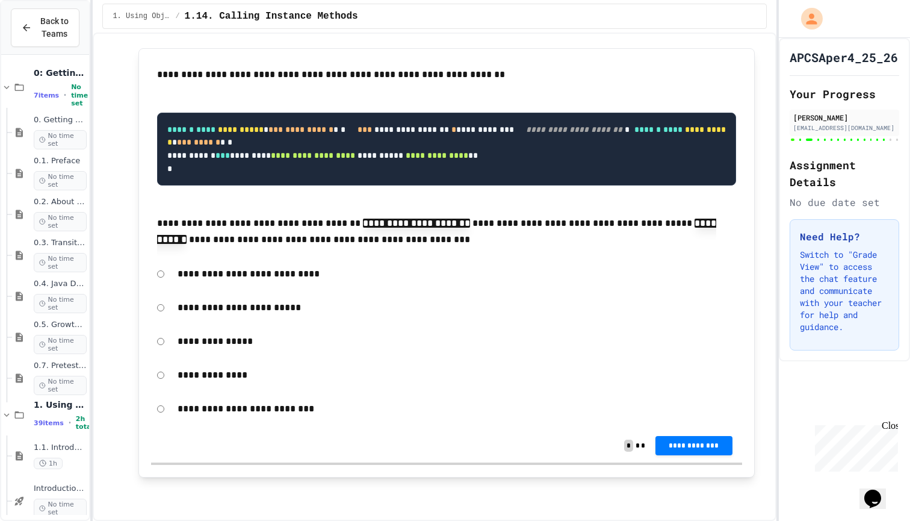
scroll to position [14185, 0]
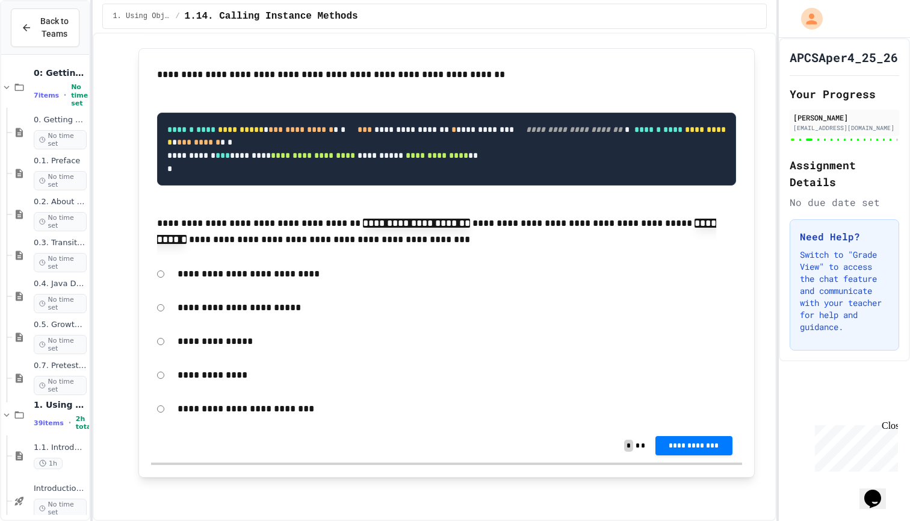
scroll to position [14781, 0]
click at [720, 450] on span "**********" at bounding box center [694, 446] width 58 height 10
